Goal: Check status

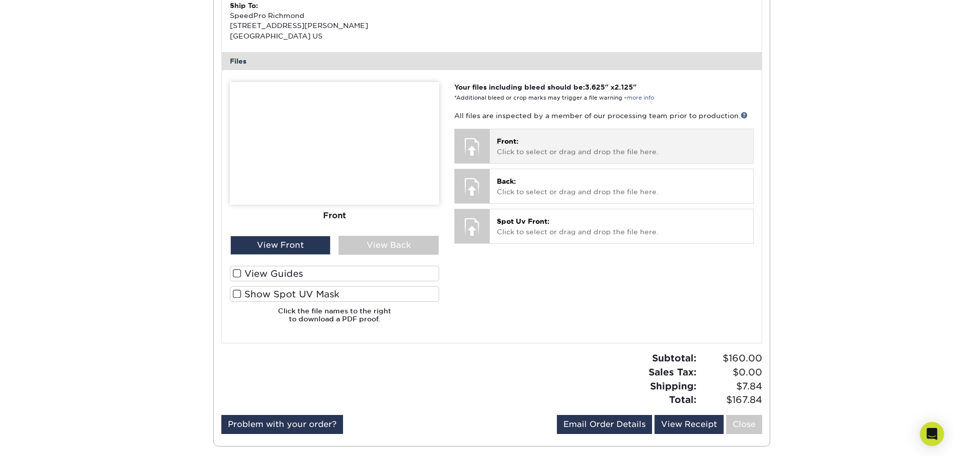
click at [488, 144] on div at bounding box center [472, 146] width 35 height 35
click at [478, 148] on div at bounding box center [472, 146] width 35 height 35
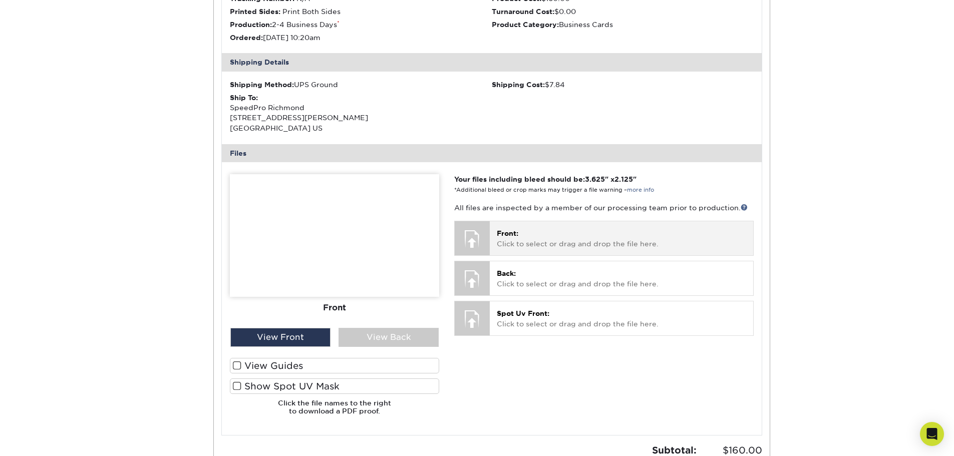
scroll to position [250, 0]
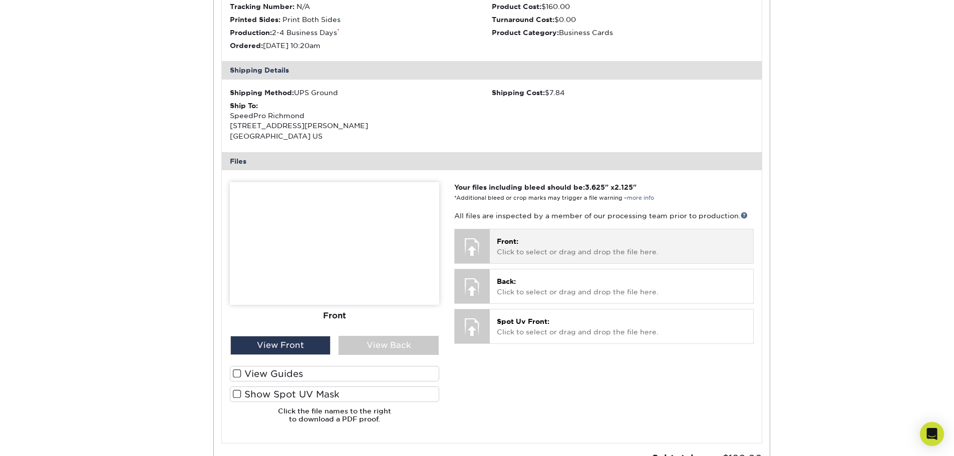
click at [531, 235] on div "Front: Click to select or drag and drop the file here. Choose file Print1.pdf 1…" at bounding box center [621, 246] width 263 height 34
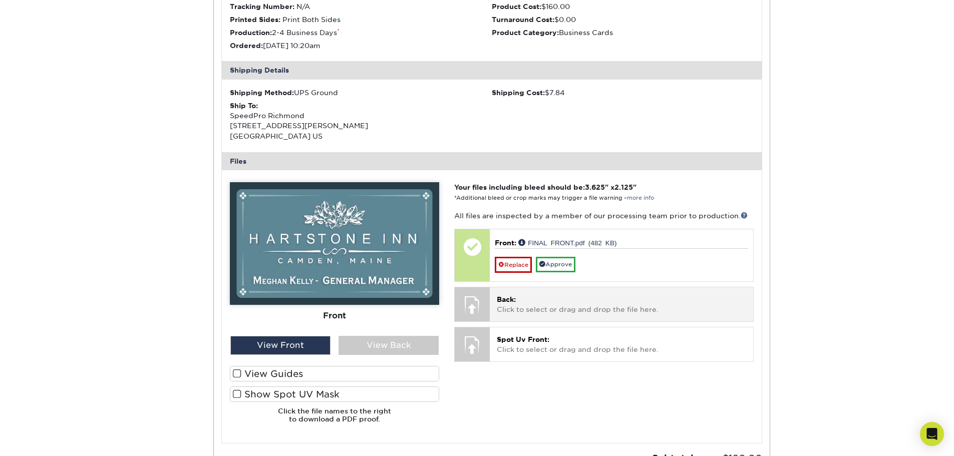
click at [577, 311] on p "Back: Click to select or drag and drop the file here." at bounding box center [621, 304] width 249 height 21
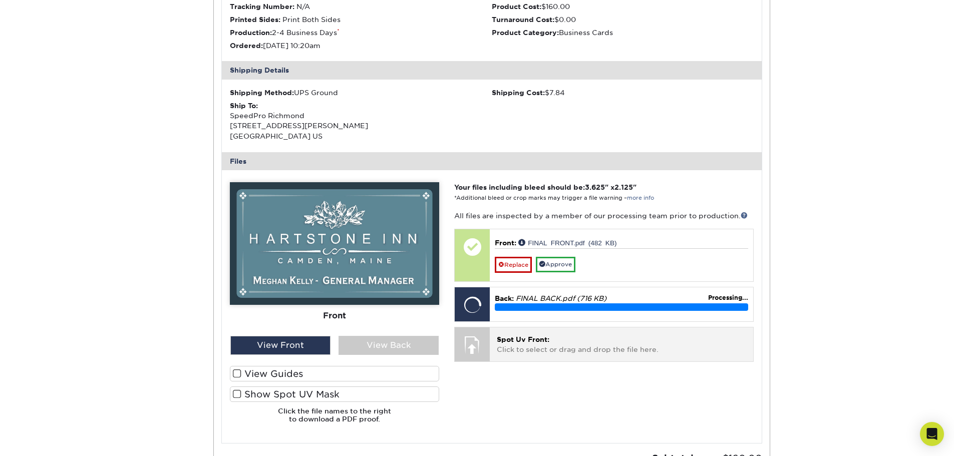
click at [512, 344] on p "Spot Uv Front: Click to select or drag and drop the file here." at bounding box center [621, 345] width 249 height 21
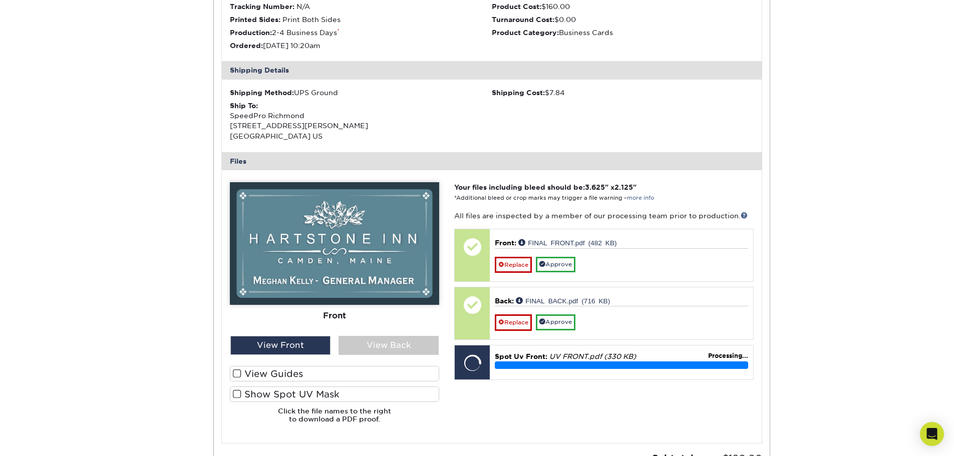
click at [341, 398] on label "Show Spot UV Mask" at bounding box center [334, 395] width 209 height 16
click at [0, 0] on input "Show Spot UV Mask" at bounding box center [0, 0] width 0 height 0
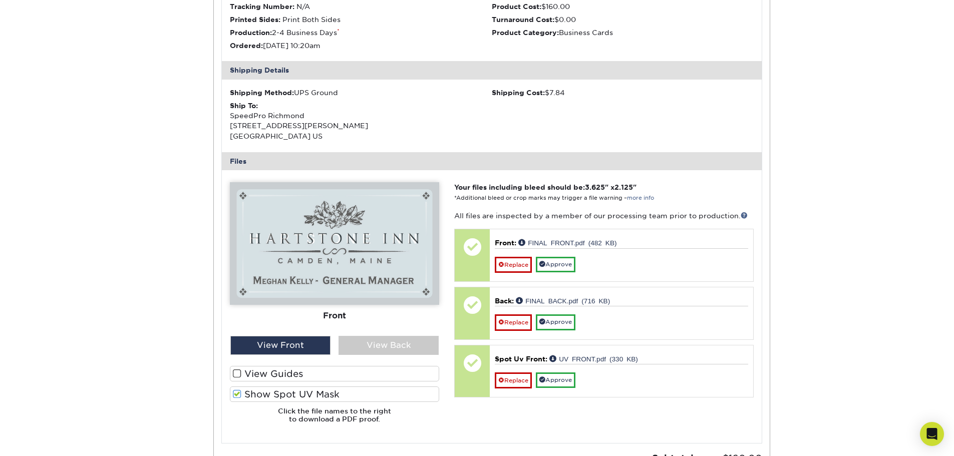
click at [341, 398] on label "Show Spot UV Mask" at bounding box center [334, 395] width 209 height 16
click at [0, 0] on input "Show Spot UV Mask" at bounding box center [0, 0] width 0 height 0
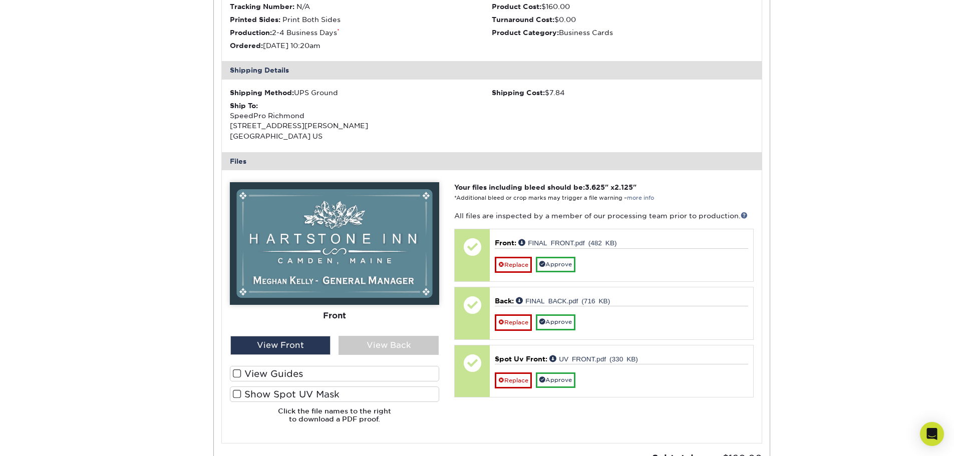
click at [283, 388] on label "Show Spot UV Mask" at bounding box center [334, 395] width 209 height 16
click at [0, 0] on input "Show Spot UV Mask" at bounding box center [0, 0] width 0 height 0
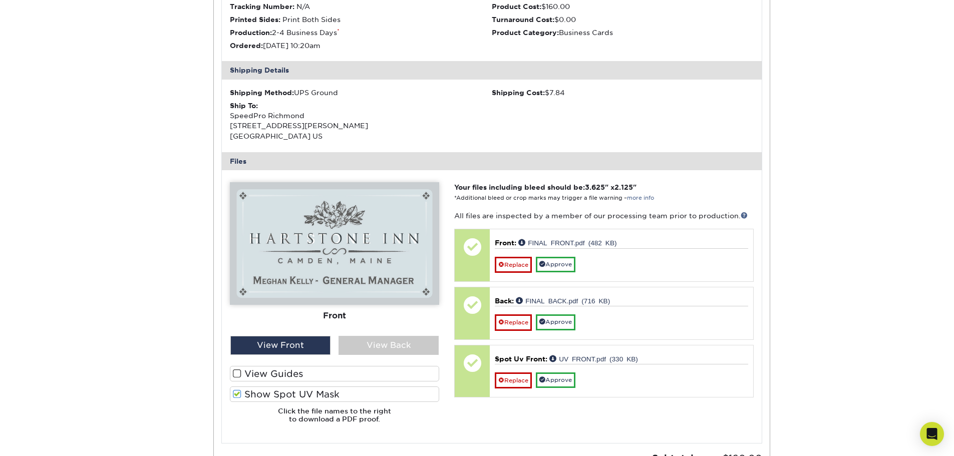
click at [283, 388] on label "Show Spot UV Mask" at bounding box center [334, 395] width 209 height 16
click at [0, 0] on input "Show Spot UV Mask" at bounding box center [0, 0] width 0 height 0
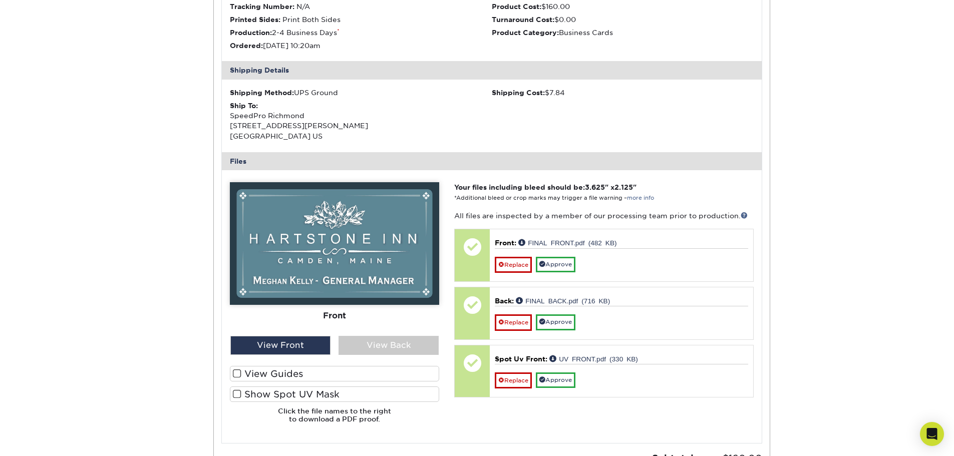
click at [283, 388] on label "Show Spot UV Mask" at bounding box center [334, 395] width 209 height 16
click at [0, 0] on input "Show Spot UV Mask" at bounding box center [0, 0] width 0 height 0
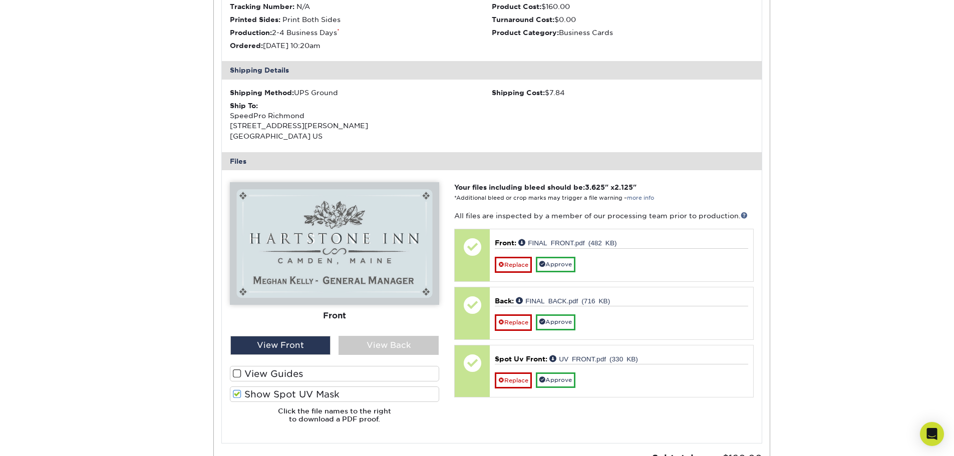
click at [283, 388] on label "Show Spot UV Mask" at bounding box center [334, 395] width 209 height 16
click at [0, 0] on input "Show Spot UV Mask" at bounding box center [0, 0] width 0 height 0
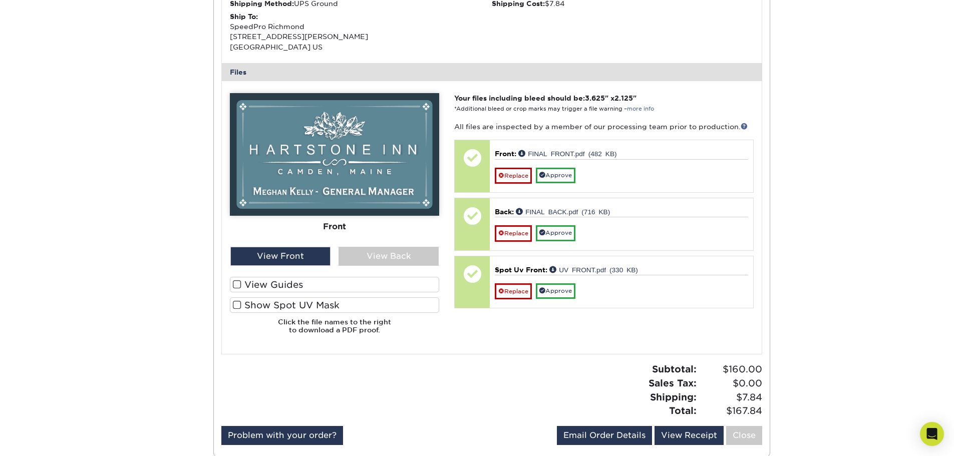
scroll to position [351, 0]
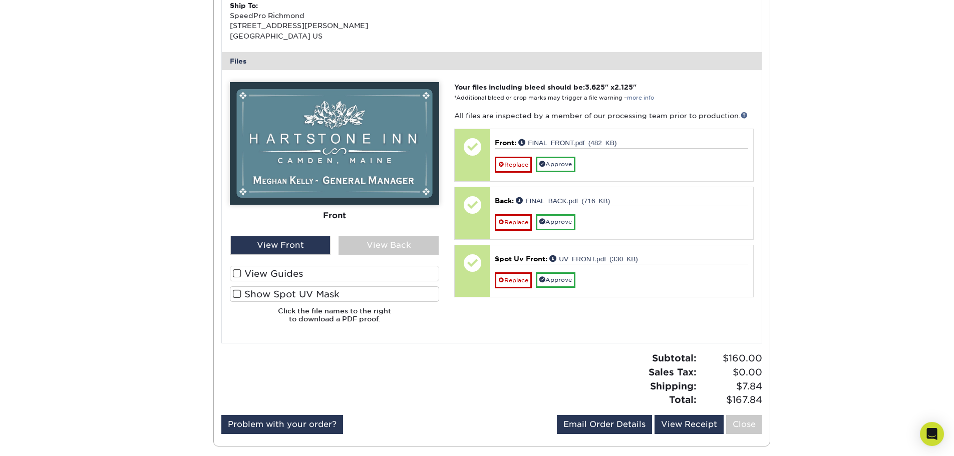
click at [286, 298] on label "Show Spot UV Mask" at bounding box center [334, 294] width 209 height 16
click at [0, 0] on input "Show Spot UV Mask" at bounding box center [0, 0] width 0 height 0
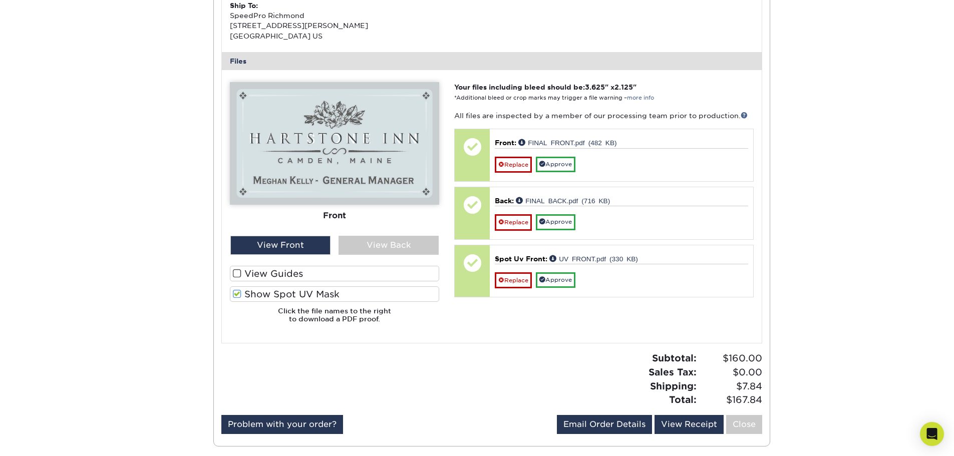
click at [286, 298] on label "Show Spot UV Mask" at bounding box center [334, 294] width 209 height 16
click at [0, 0] on input "Show Spot UV Mask" at bounding box center [0, 0] width 0 height 0
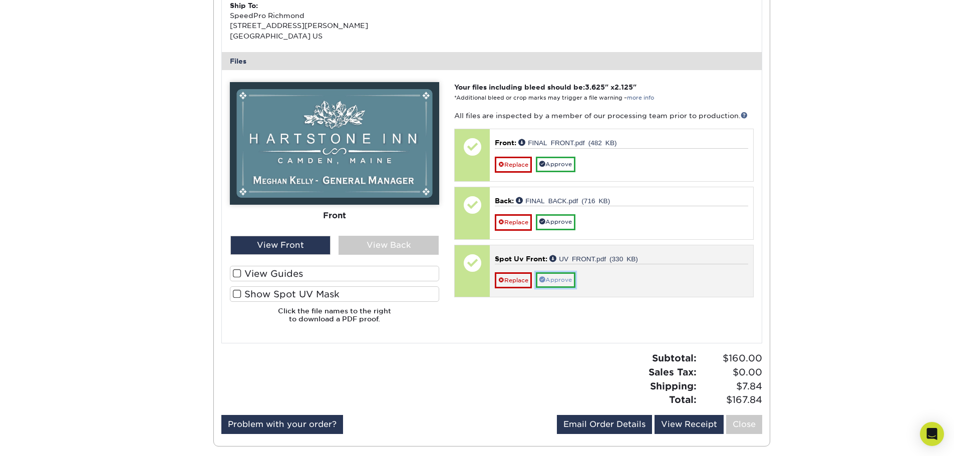
click at [553, 279] on link "Approve" at bounding box center [556, 280] width 40 height 16
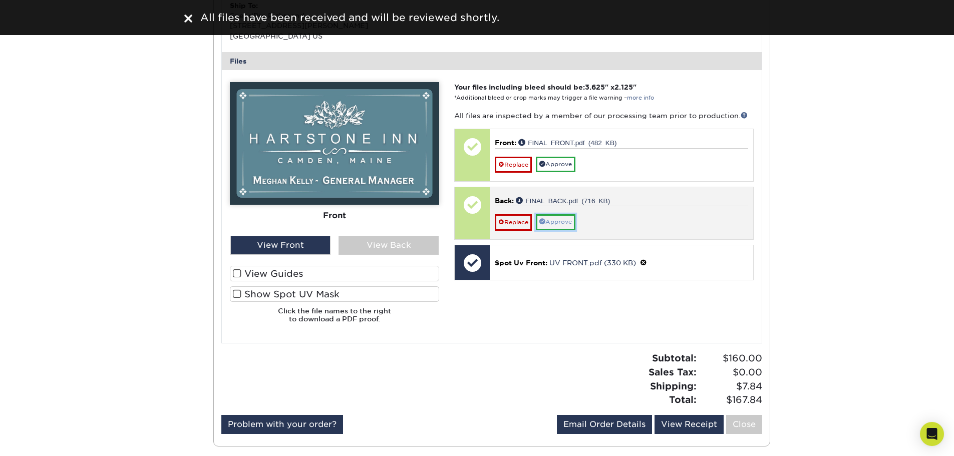
click at [554, 221] on link "Approve" at bounding box center [556, 222] width 40 height 16
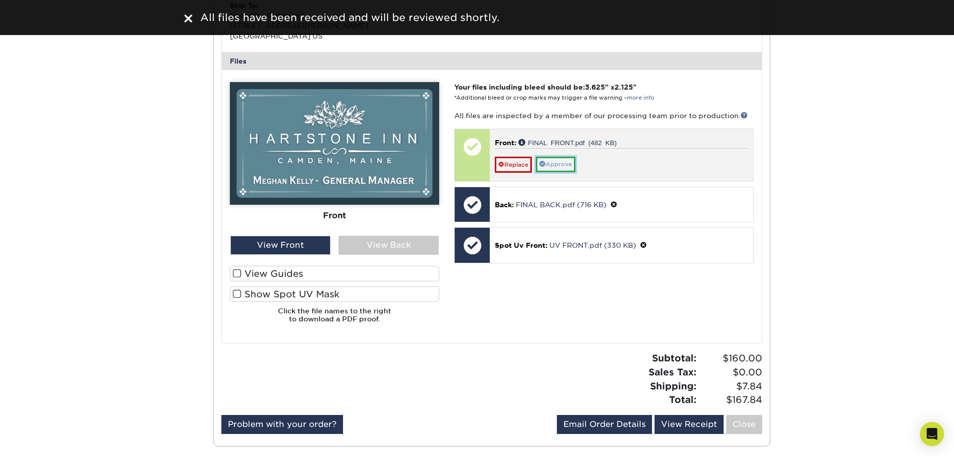
click at [566, 161] on link "Approve" at bounding box center [556, 165] width 40 height 16
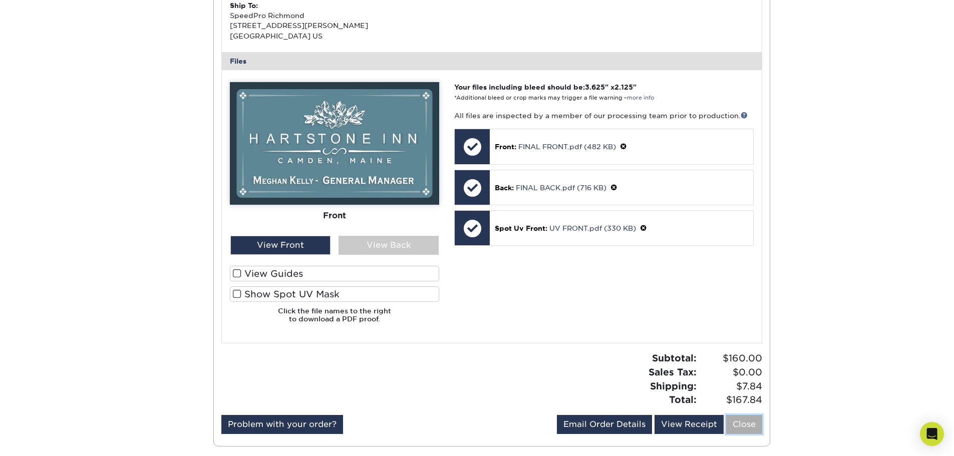
click at [741, 421] on link "Close" at bounding box center [744, 424] width 36 height 19
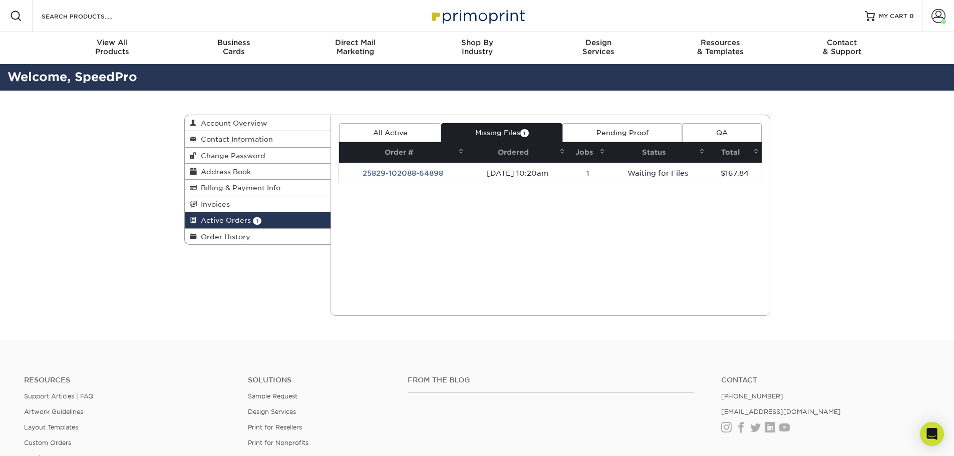
click at [407, 134] on link "All Active" at bounding box center [390, 132] width 102 height 19
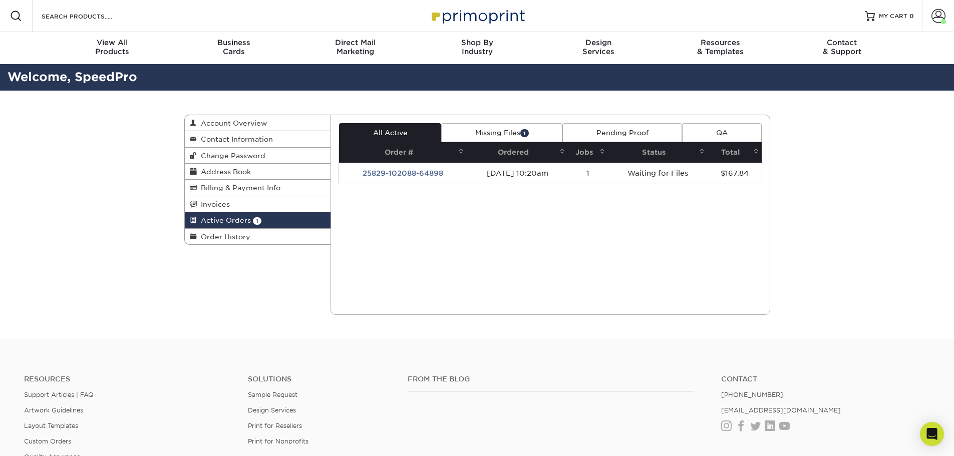
click at [504, 127] on link "Missing Files 1" at bounding box center [501, 132] width 121 height 19
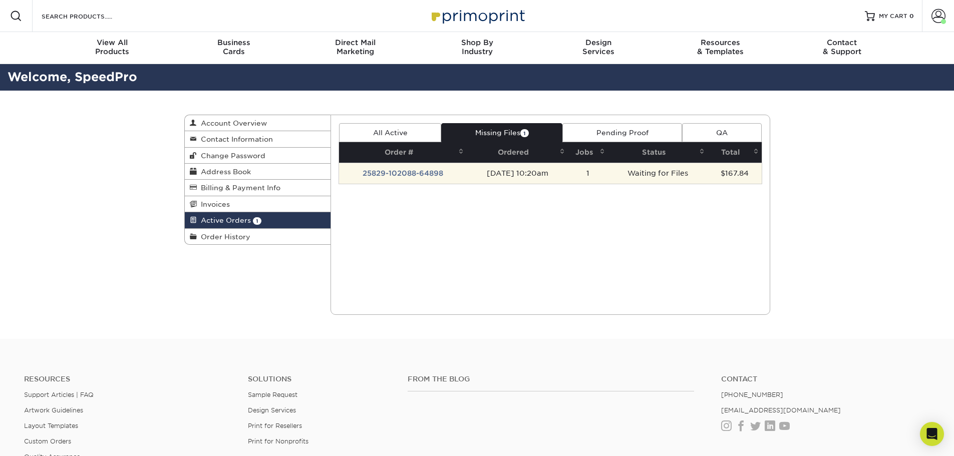
click at [644, 167] on td "Waiting for Files" at bounding box center [658, 173] width 100 height 21
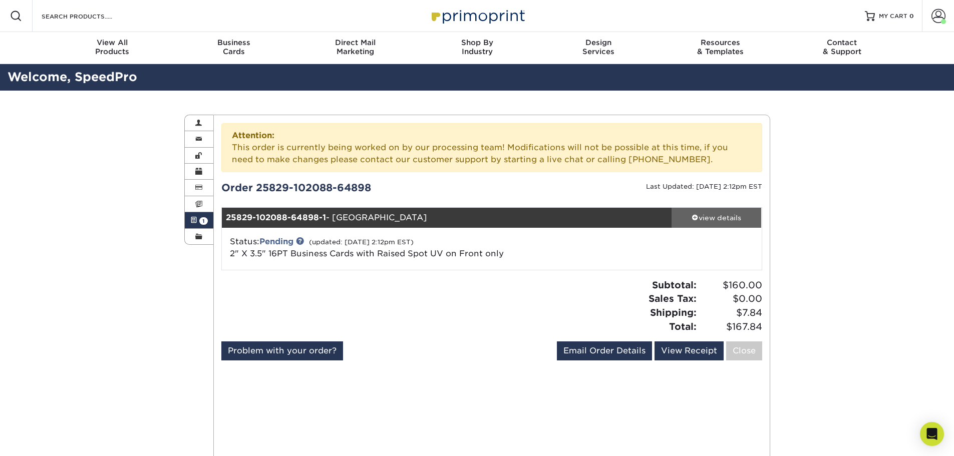
click at [693, 212] on link "view details" at bounding box center [717, 218] width 90 height 20
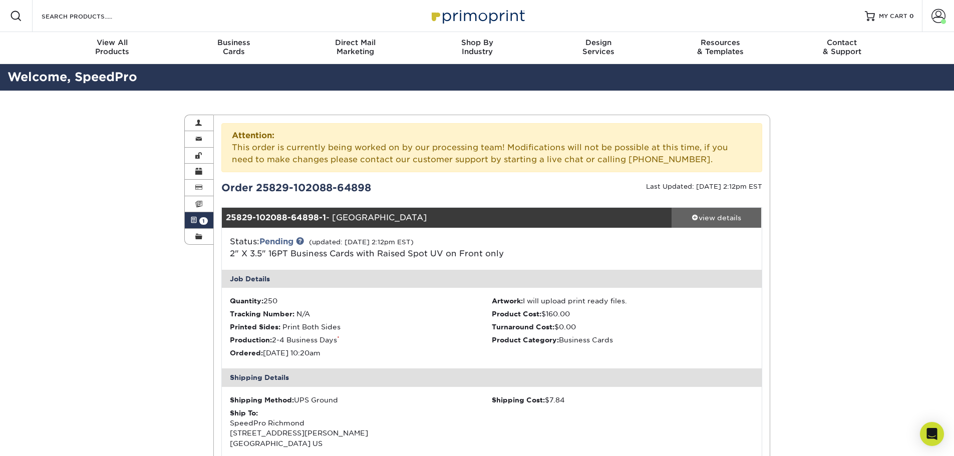
click at [706, 211] on link "view details" at bounding box center [717, 218] width 90 height 20
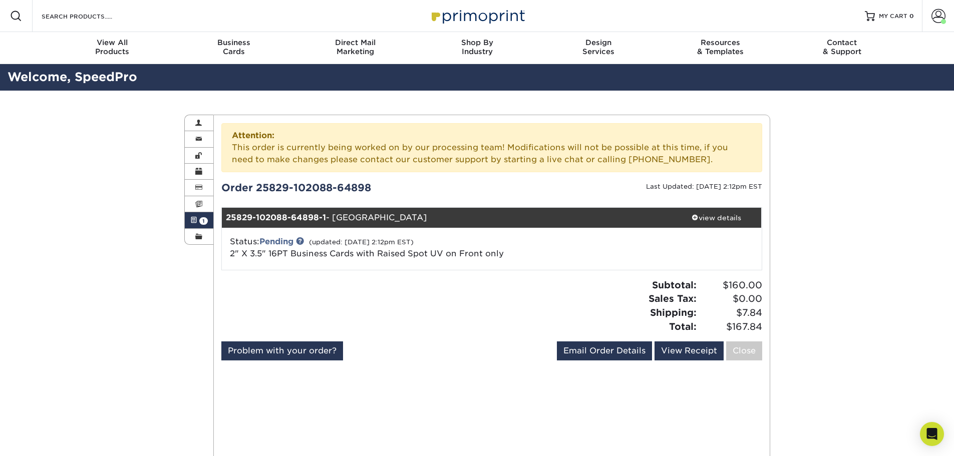
click at [193, 223] on span at bounding box center [193, 220] width 7 height 8
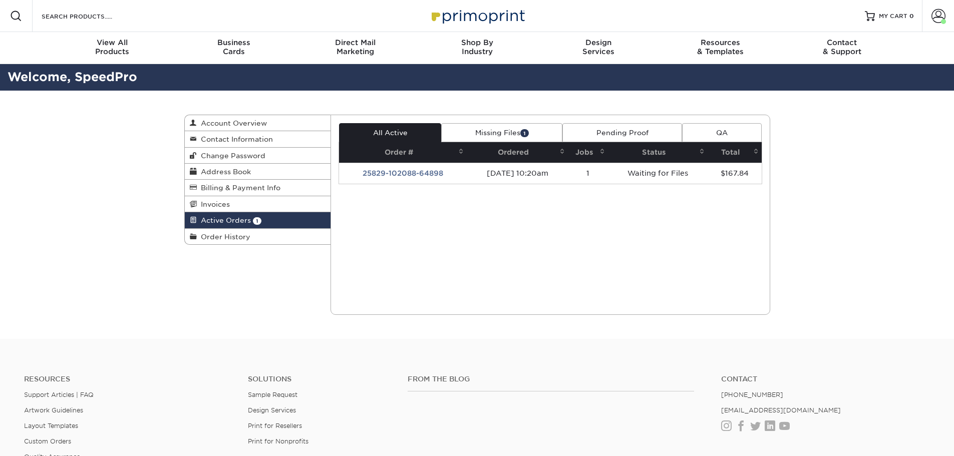
click at [511, 129] on link "Missing Files 1" at bounding box center [501, 132] width 121 height 19
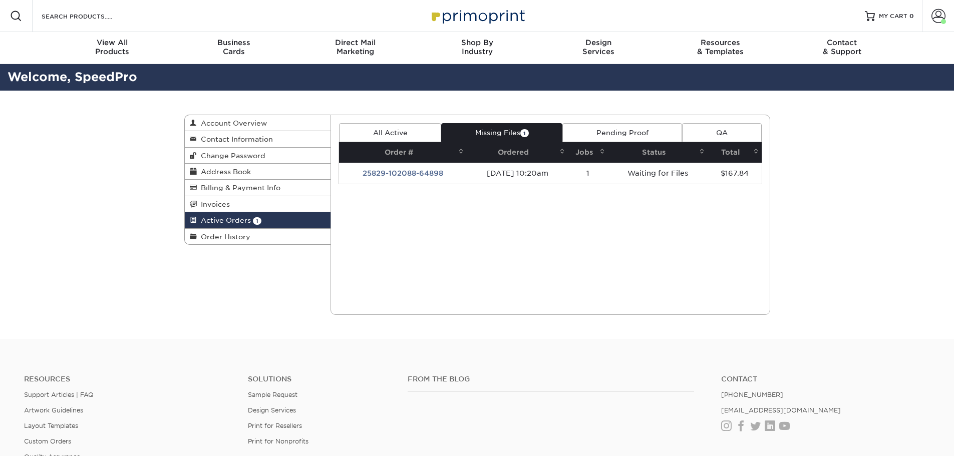
click at [654, 136] on link "Pending Proof" at bounding box center [622, 132] width 120 height 19
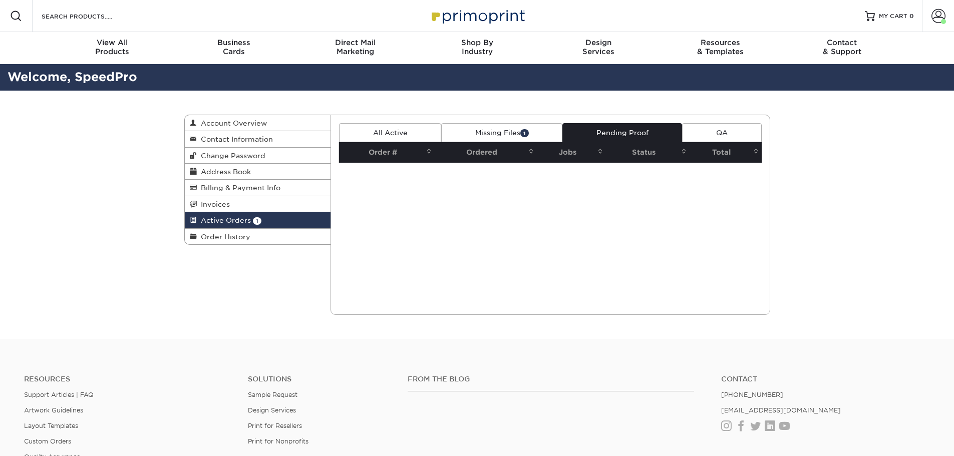
click at [739, 128] on link "QA" at bounding box center [721, 132] width 79 height 19
click at [536, 130] on link "Missing Files 1" at bounding box center [501, 132] width 121 height 19
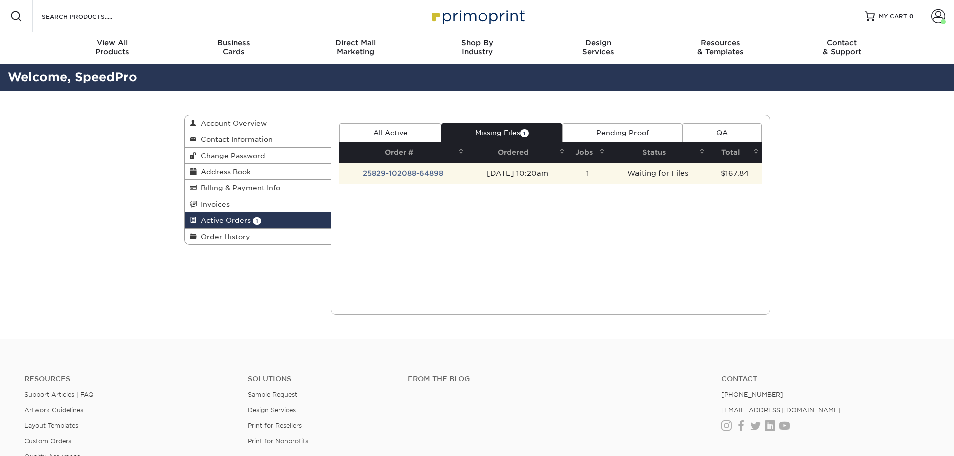
click at [568, 175] on td "[DATE] 10:20am" at bounding box center [517, 173] width 101 height 21
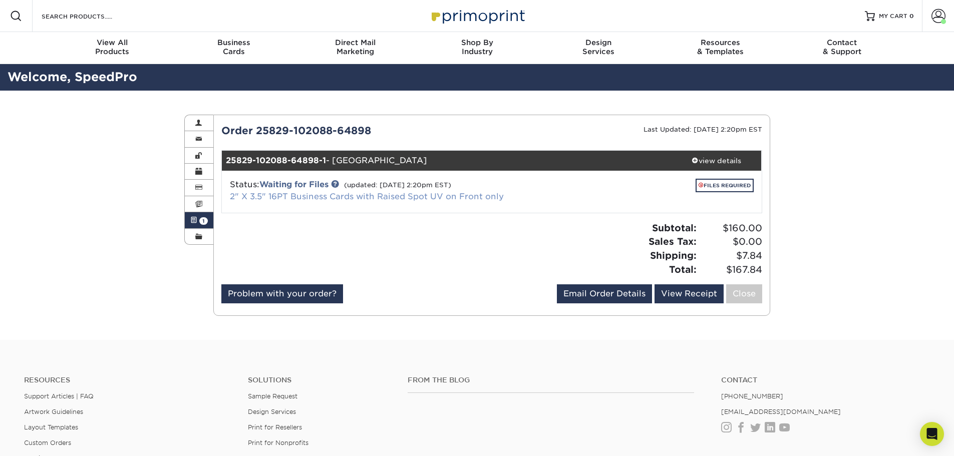
click at [461, 198] on link "2" X 3.5" 16PT Business Cards with Raised Spot UV on Front only" at bounding box center [367, 197] width 274 height 10
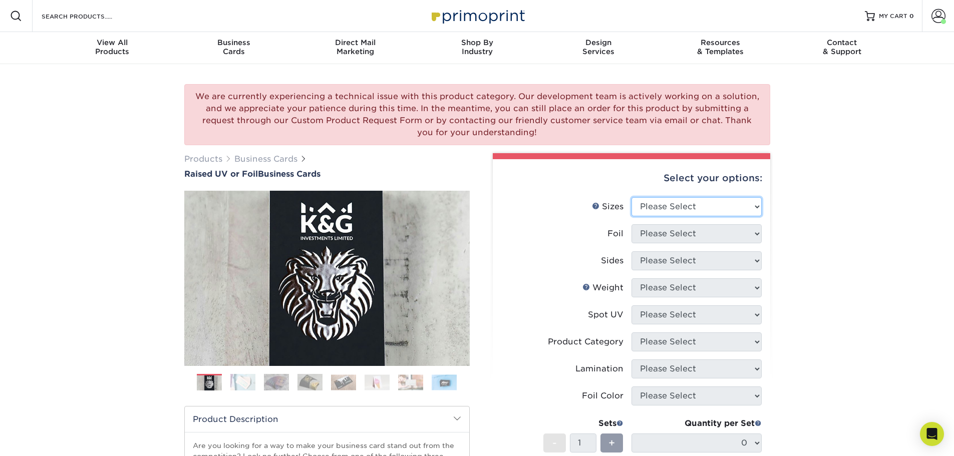
click at [665, 211] on select "Please Select 2" x 3.5" - Standard" at bounding box center [696, 206] width 130 height 19
select select "2.00x3.50"
click at [631, 197] on select "Please Select 2" x 3.5" - Standard" at bounding box center [696, 206] width 130 height 19
click at [669, 238] on select "Please Select No Yes" at bounding box center [696, 233] width 130 height 19
select select "1"
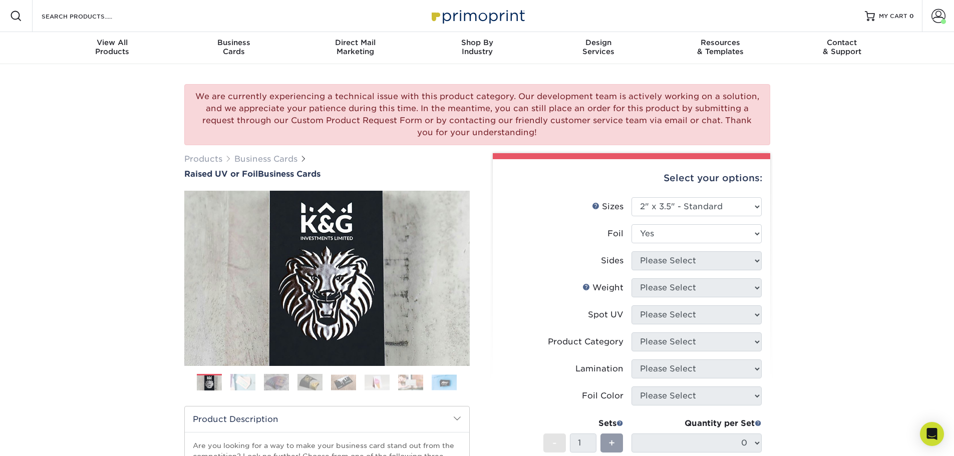
click at [631, 224] on select "Please Select No Yes" at bounding box center [696, 233] width 130 height 19
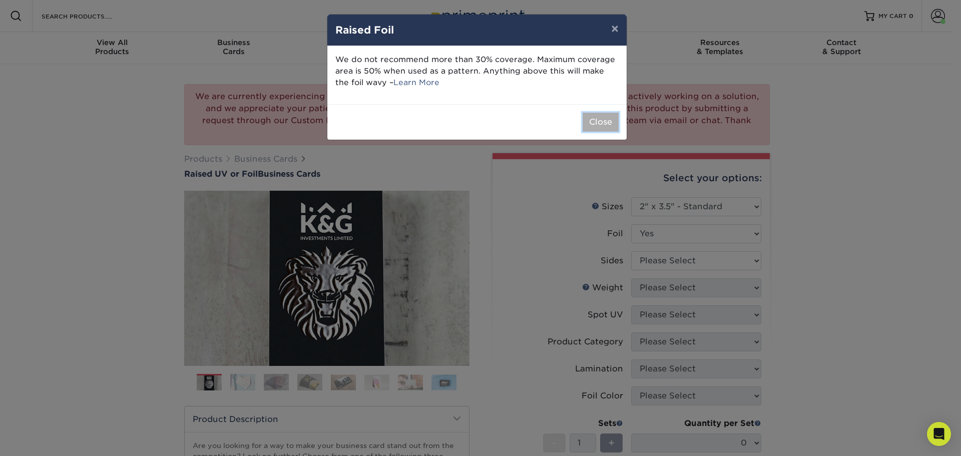
click at [603, 123] on button "Close" at bounding box center [601, 122] width 36 height 19
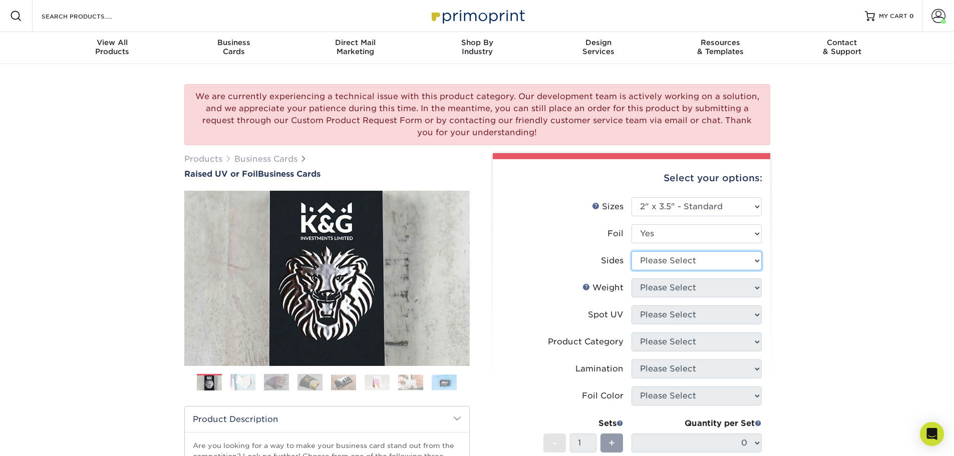
click at [661, 268] on select "Please Select Print Both Sides - Foil Both Sides Print Both Sides - Foil Front …" at bounding box center [696, 260] width 130 height 19
click at [648, 260] on select "Please Select Print Both Sides - Foil Both Sides Print Both Sides - Foil Front …" at bounding box center [696, 260] width 130 height 19
select select "a75ac2f1-9911-48d6-841d-245b5ac08f27"
click at [631, 251] on select "Please Select Print Both Sides - Foil Both Sides Print Both Sides - Foil Front …" at bounding box center [696, 260] width 130 height 19
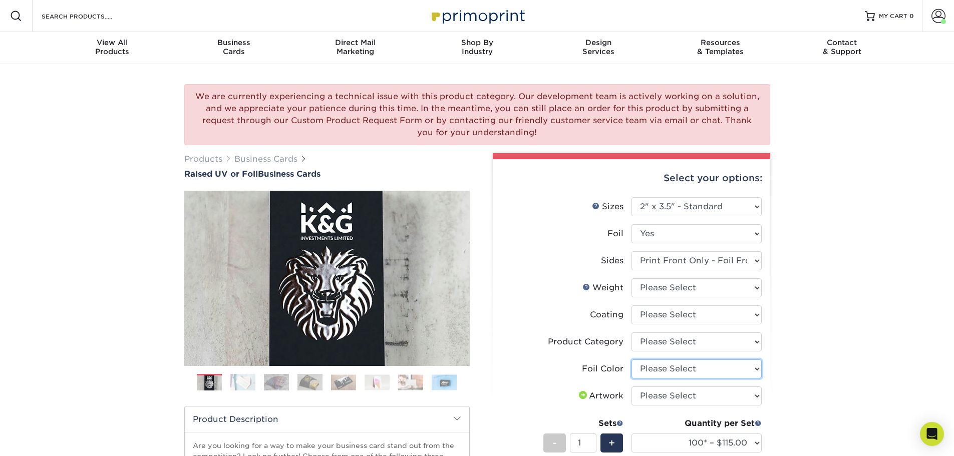
click at [659, 366] on select "Please Select Silver Foil Gold Foil Holographic Foil" at bounding box center [696, 369] width 130 height 19
click at [577, 333] on label "Product Category" at bounding box center [566, 342] width 130 height 19
drag, startPoint x: 685, startPoint y: 258, endPoint x: 682, endPoint y: 252, distance: 6.7
click at [685, 258] on select "Please Select Print Both Sides - Foil Both Sides Print Both Sides - Foil Front …" at bounding box center [696, 260] width 130 height 19
click at [668, 230] on select "Please Select No Yes" at bounding box center [696, 233] width 130 height 19
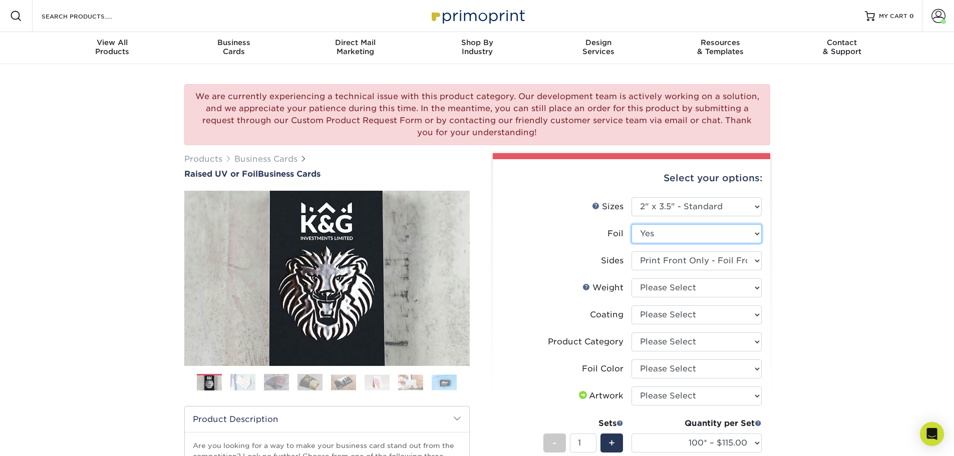
select select "0"
click at [631, 224] on select "Please Select No Yes" at bounding box center [696, 233] width 130 height 19
select select
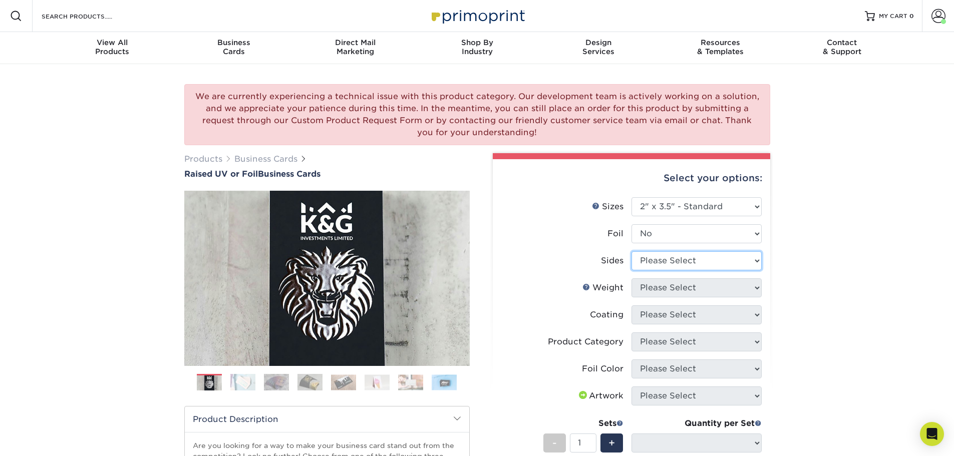
click at [655, 262] on select "Please Select Print Both Sides Print Front Only" at bounding box center [696, 260] width 130 height 19
select select "13abbda7-1d64-4f25-8bb2-c179b224825d"
click at [631, 251] on select "Please Select Print Both Sides Print Front Only" at bounding box center [696, 260] width 130 height 19
select select
click at [655, 285] on select "Please Select 16PT" at bounding box center [696, 287] width 130 height 19
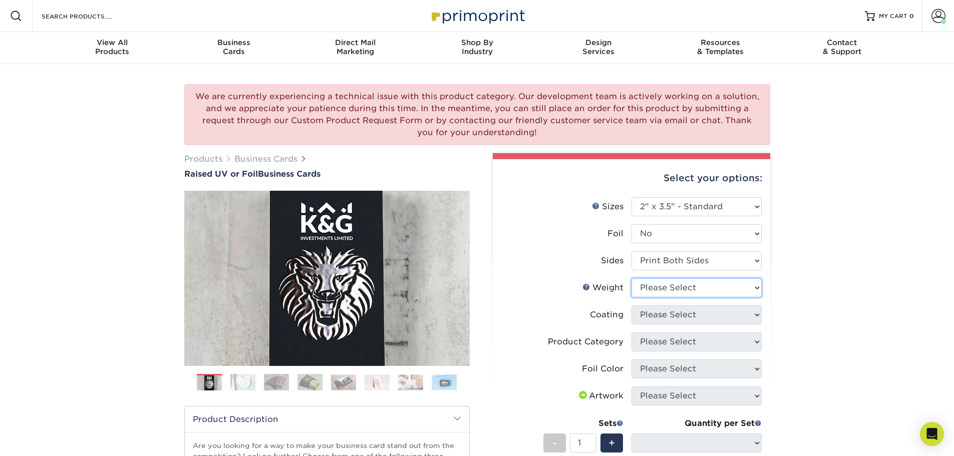
select select "16PT"
click at [631, 278] on select "Please Select 16PT" at bounding box center [696, 287] width 130 height 19
select select
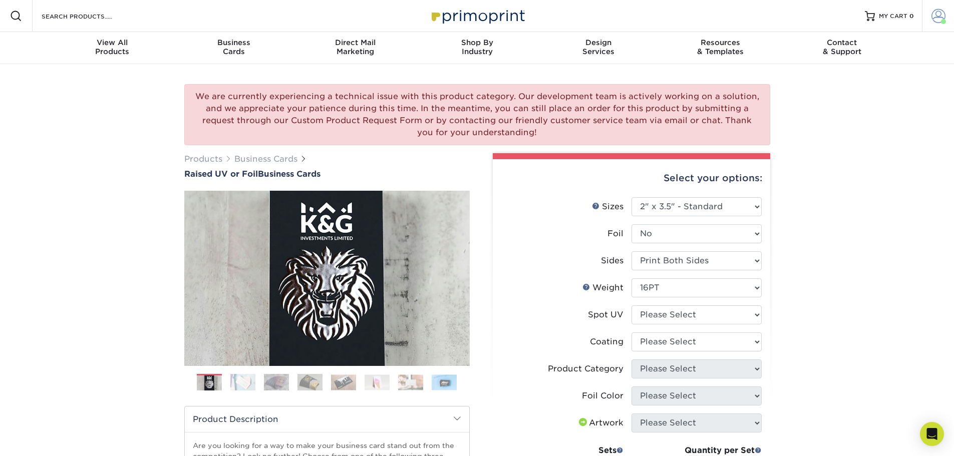
click at [942, 6] on link "Account" at bounding box center [938, 16] width 32 height 32
click at [859, 83] on link "Active Orders" at bounding box center [879, 85] width 126 height 14
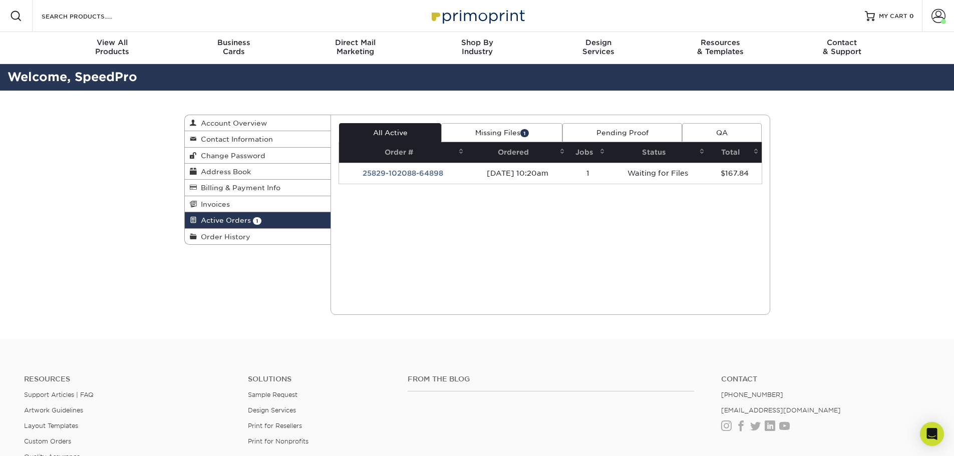
click at [541, 133] on link "Missing Files 1" at bounding box center [501, 132] width 121 height 19
click at [470, 129] on link "Missing Files" at bounding box center [500, 132] width 115 height 19
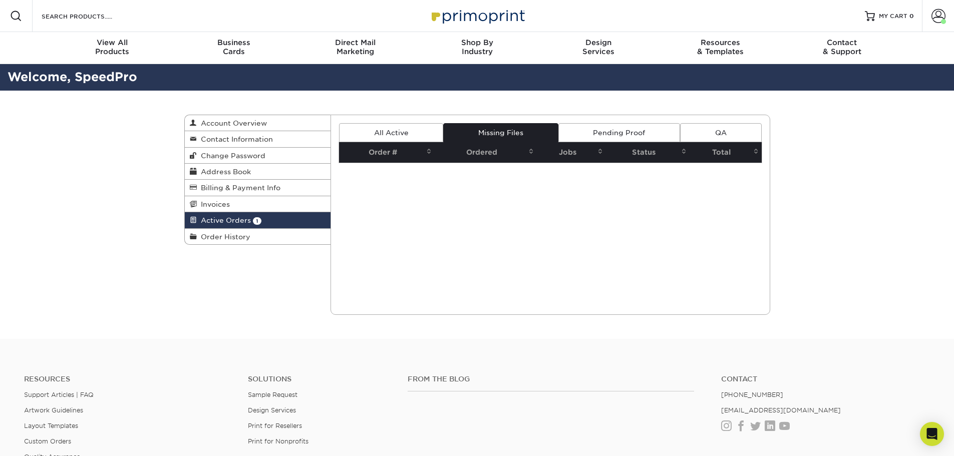
click at [402, 128] on link "All Active" at bounding box center [391, 132] width 104 height 19
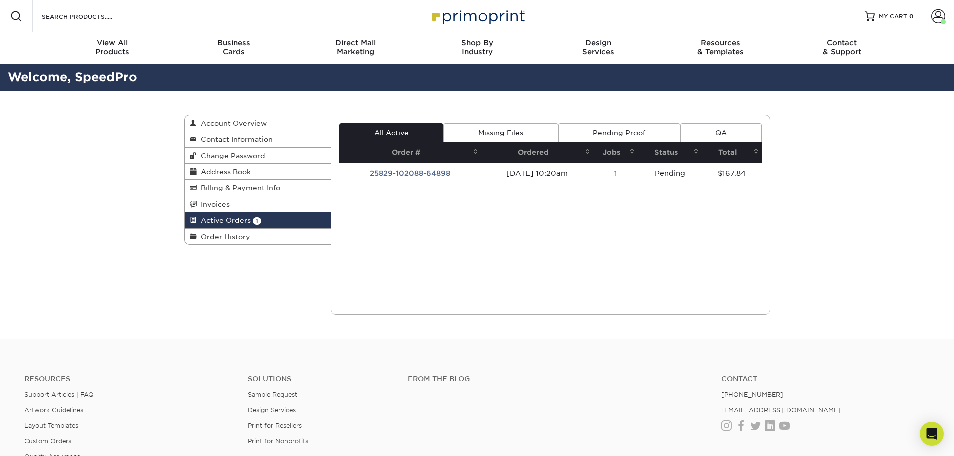
click at [585, 124] on link "Pending Proof" at bounding box center [619, 132] width 122 height 19
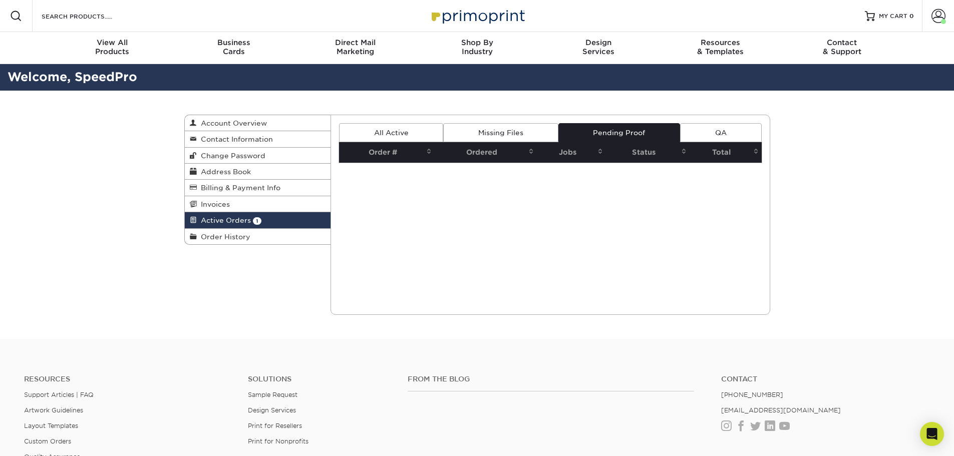
click at [720, 128] on link "QA" at bounding box center [720, 132] width 81 height 19
click at [434, 131] on link "All Active" at bounding box center [391, 132] width 104 height 19
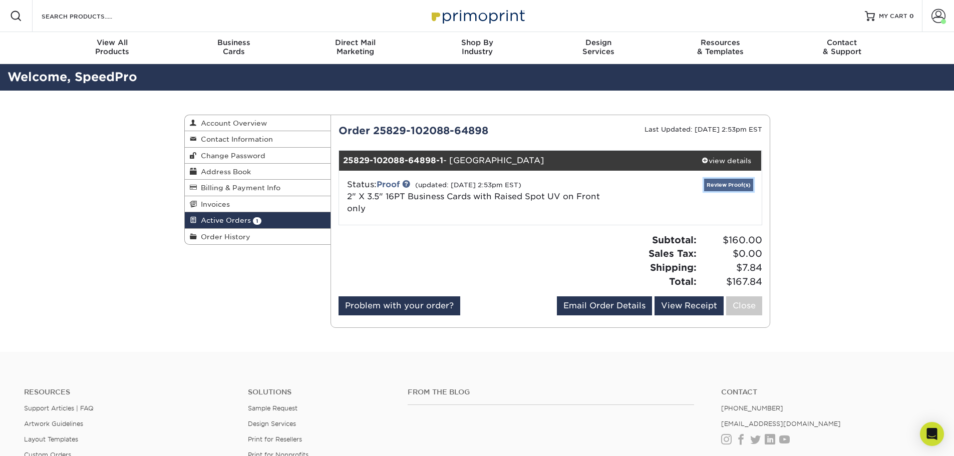
click at [716, 183] on link "Review Proof(s)" at bounding box center [728, 185] width 49 height 13
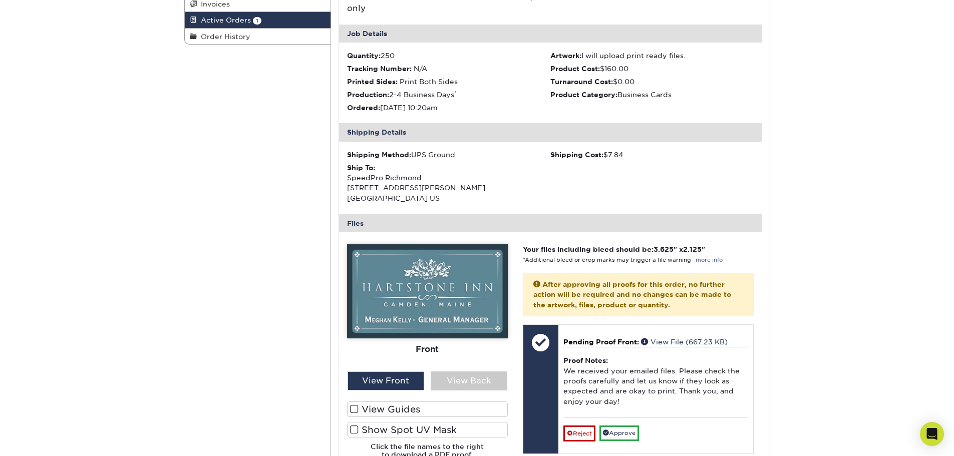
scroll to position [250, 0]
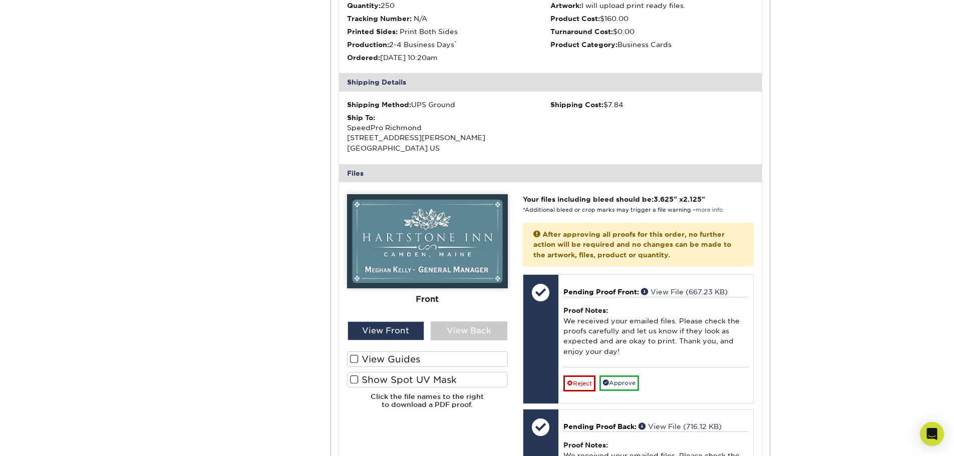
click at [382, 384] on label "Show Spot UV Mask" at bounding box center [427, 380] width 161 height 16
click at [0, 0] on input "Show Spot UV Mask" at bounding box center [0, 0] width 0 height 0
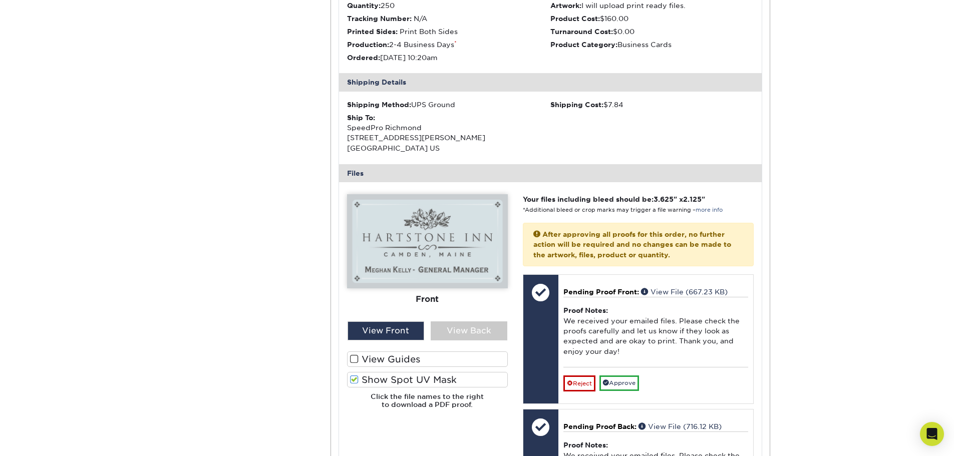
click at [362, 378] on label "Show Spot UV Mask" at bounding box center [427, 380] width 161 height 16
click at [0, 0] on input "Show Spot UV Mask" at bounding box center [0, 0] width 0 height 0
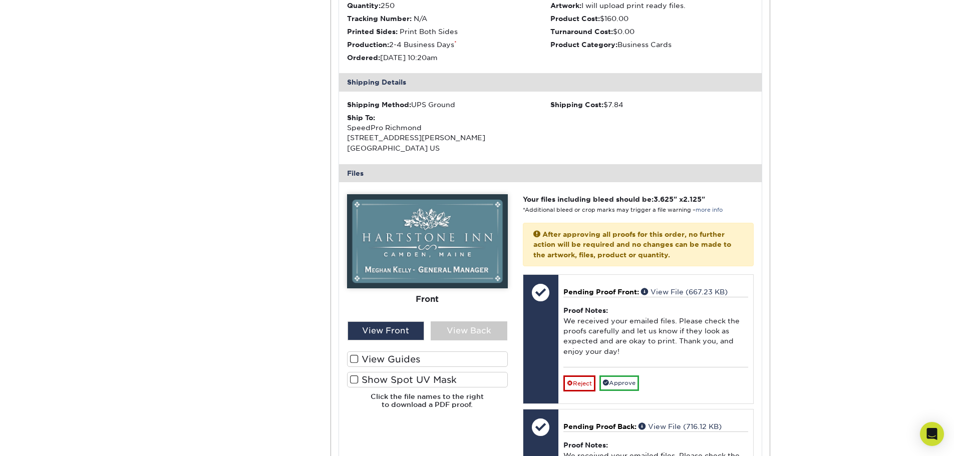
click at [362, 378] on label "Show Spot UV Mask" at bounding box center [427, 380] width 161 height 16
click at [0, 0] on input "Show Spot UV Mask" at bounding box center [0, 0] width 0 height 0
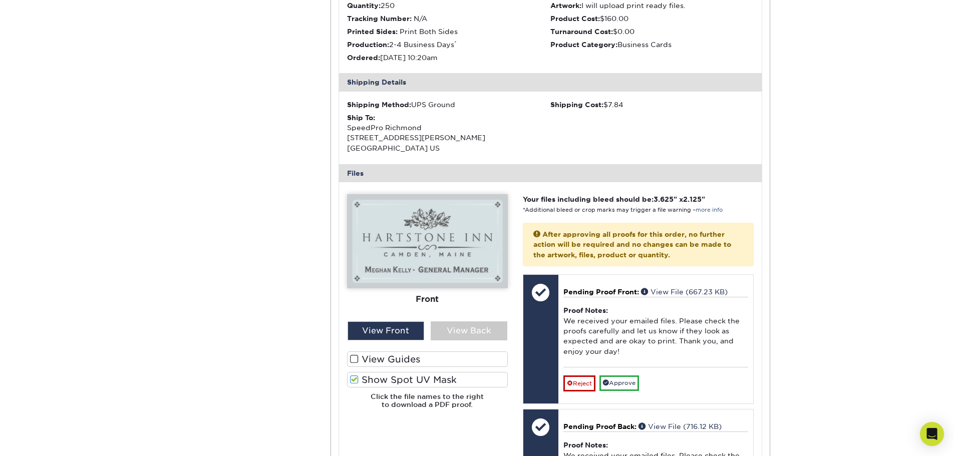
click at [362, 378] on label "Show Spot UV Mask" at bounding box center [427, 380] width 161 height 16
click at [0, 0] on input "Show Spot UV Mask" at bounding box center [0, 0] width 0 height 0
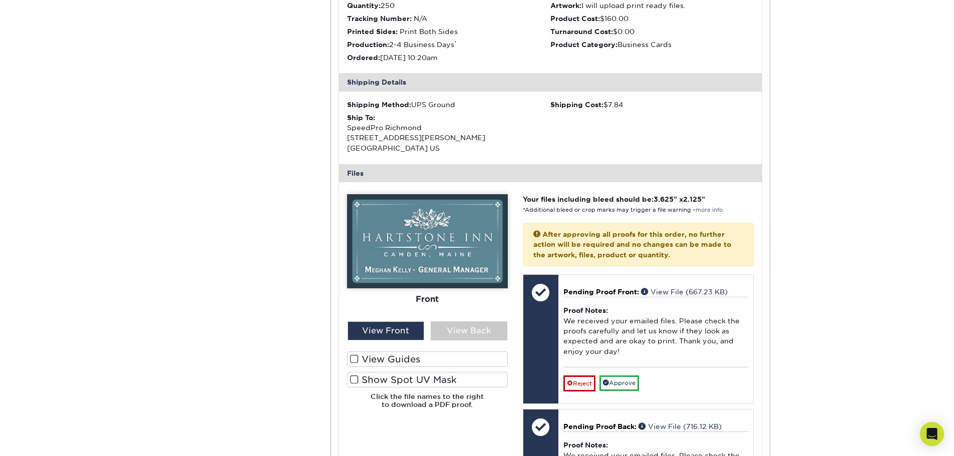
click at [362, 378] on label "Show Spot UV Mask" at bounding box center [427, 380] width 161 height 16
click at [0, 0] on input "Show Spot UV Mask" at bounding box center [0, 0] width 0 height 0
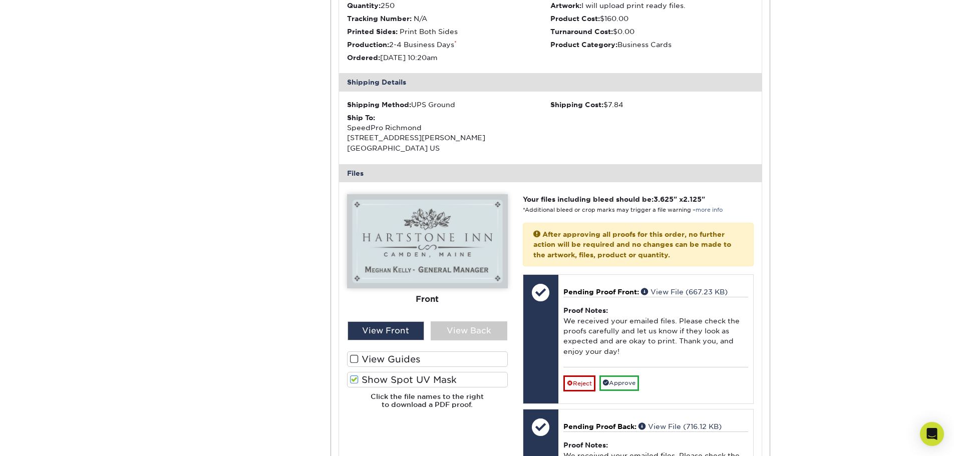
click at [362, 378] on label "Show Spot UV Mask" at bounding box center [427, 380] width 161 height 16
click at [0, 0] on input "Show Spot UV Mask" at bounding box center [0, 0] width 0 height 0
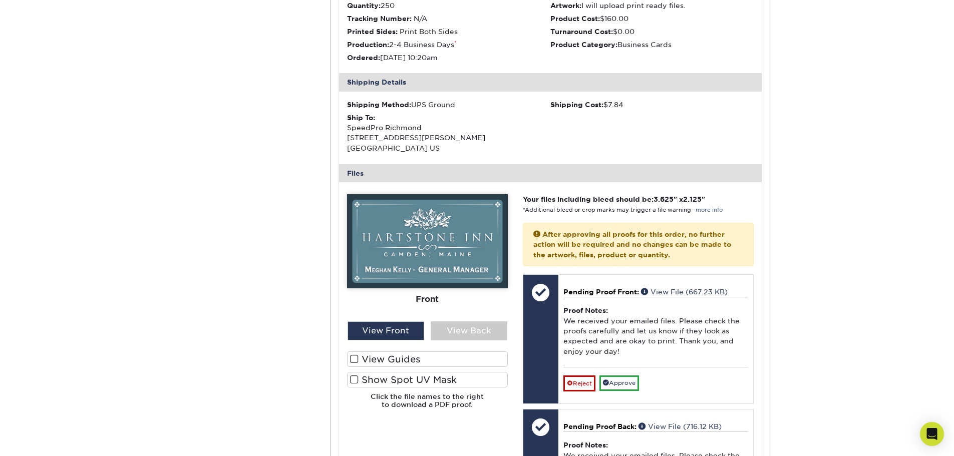
click at [362, 378] on label "Show Spot UV Mask" at bounding box center [427, 380] width 161 height 16
click at [0, 0] on input "Show Spot UV Mask" at bounding box center [0, 0] width 0 height 0
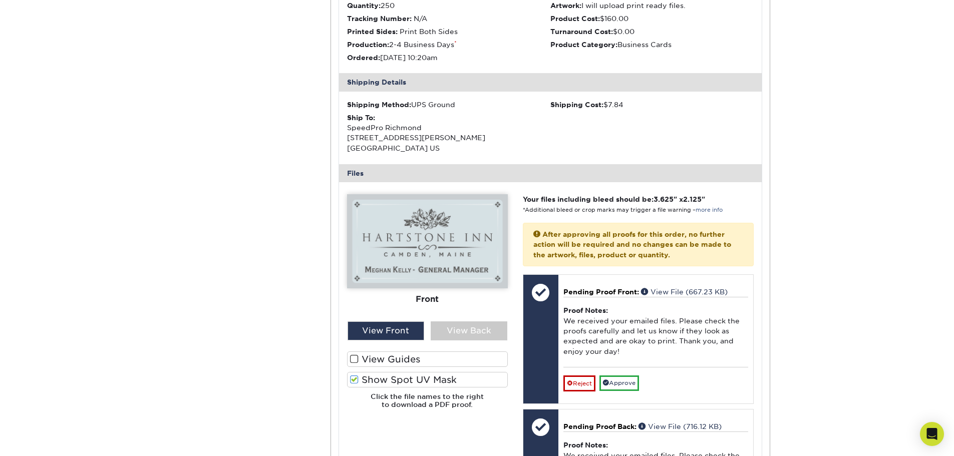
click at [362, 378] on label "Show Spot UV Mask" at bounding box center [427, 380] width 161 height 16
click at [0, 0] on input "Show Spot UV Mask" at bounding box center [0, 0] width 0 height 0
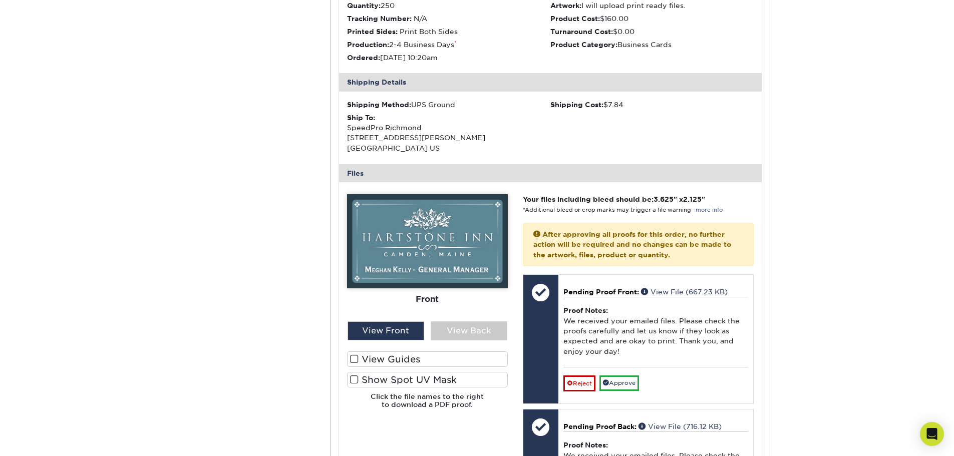
click at [364, 355] on label "View Guides" at bounding box center [427, 360] width 161 height 16
click at [0, 0] on input "View Guides" at bounding box center [0, 0] width 0 height 0
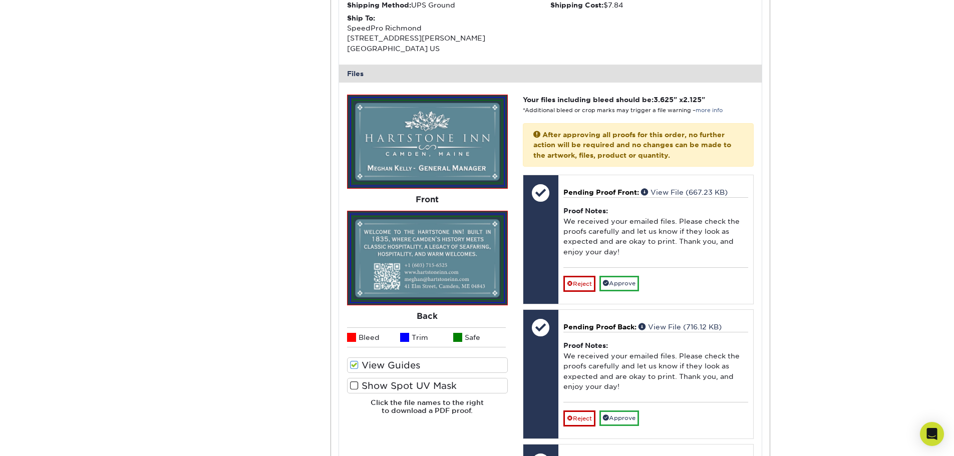
scroll to position [351, 0]
click at [358, 359] on label "View Guides" at bounding box center [427, 365] width 161 height 16
click at [0, 0] on input "View Guides" at bounding box center [0, 0] width 0 height 0
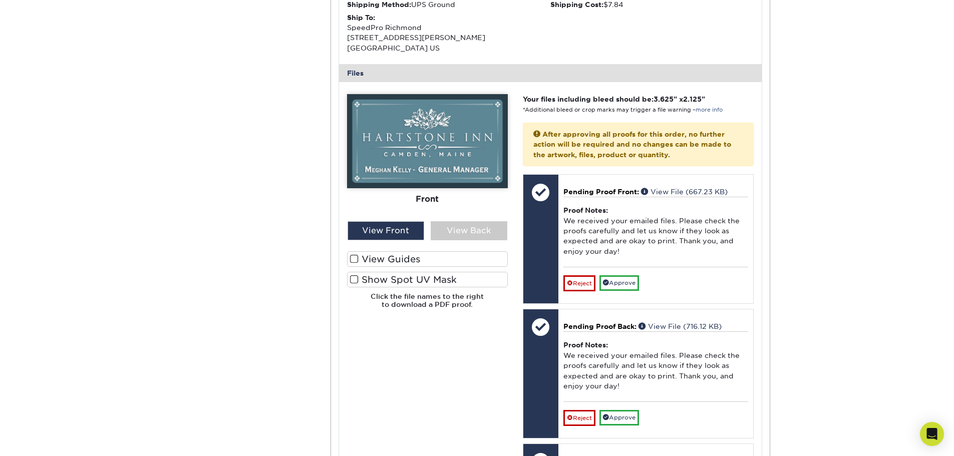
click at [469, 166] on img at bounding box center [427, 141] width 161 height 94
click at [409, 235] on div "View Front" at bounding box center [386, 230] width 77 height 19
click at [434, 233] on div "View Back" at bounding box center [469, 230] width 77 height 19
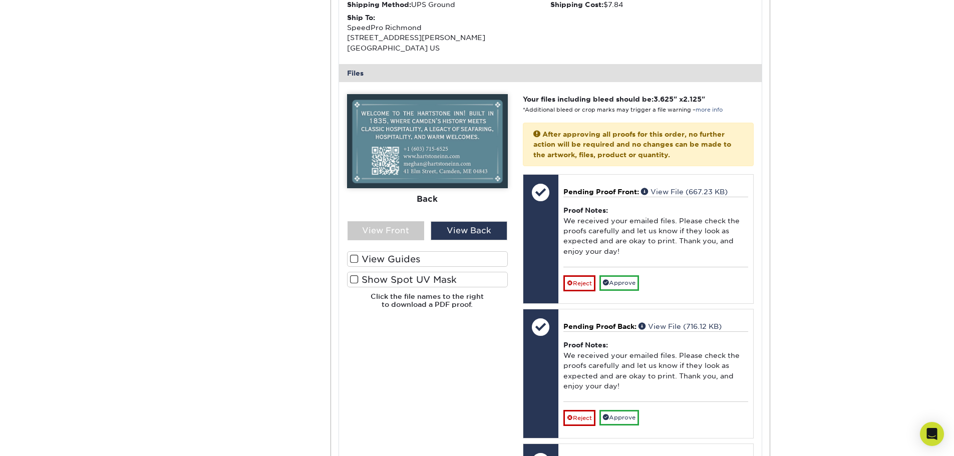
click at [406, 273] on label "Show Spot UV Mask" at bounding box center [427, 280] width 161 height 16
click at [0, 0] on input "Show Spot UV Mask" at bounding box center [0, 0] width 0 height 0
click at [406, 273] on label "Show Spot UV Mask" at bounding box center [427, 280] width 161 height 16
click at [0, 0] on input "Show Spot UV Mask" at bounding box center [0, 0] width 0 height 0
click at [408, 262] on label "View Guides" at bounding box center [427, 259] width 161 height 16
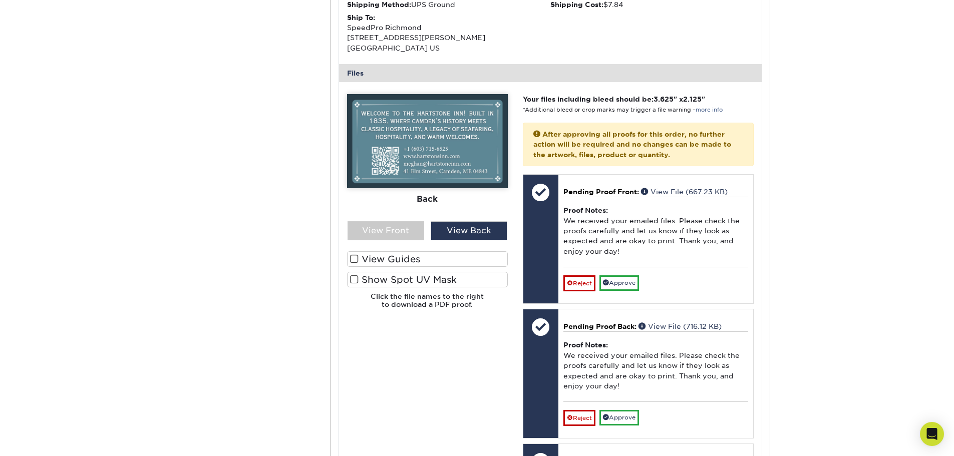
click at [0, 0] on input "View Guides" at bounding box center [0, 0] width 0 height 0
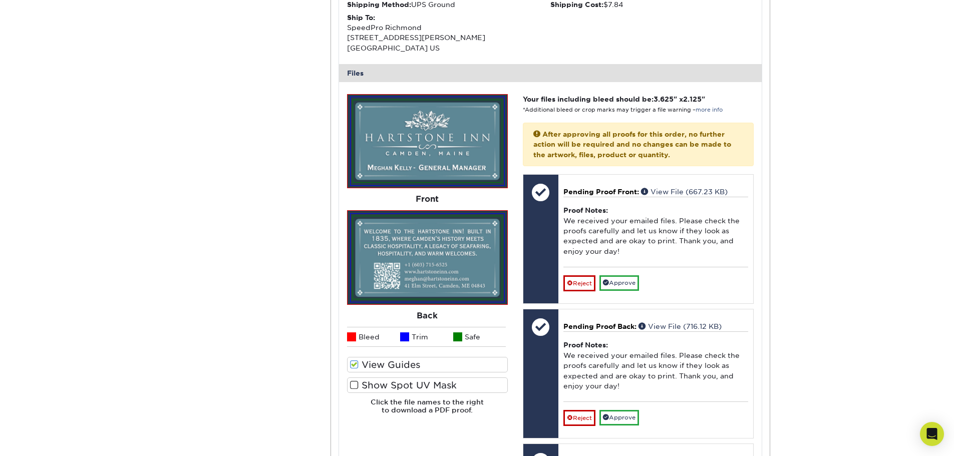
click at [423, 389] on label "Show Spot UV Mask" at bounding box center [427, 386] width 161 height 16
click at [0, 0] on input "Show Spot UV Mask" at bounding box center [0, 0] width 0 height 0
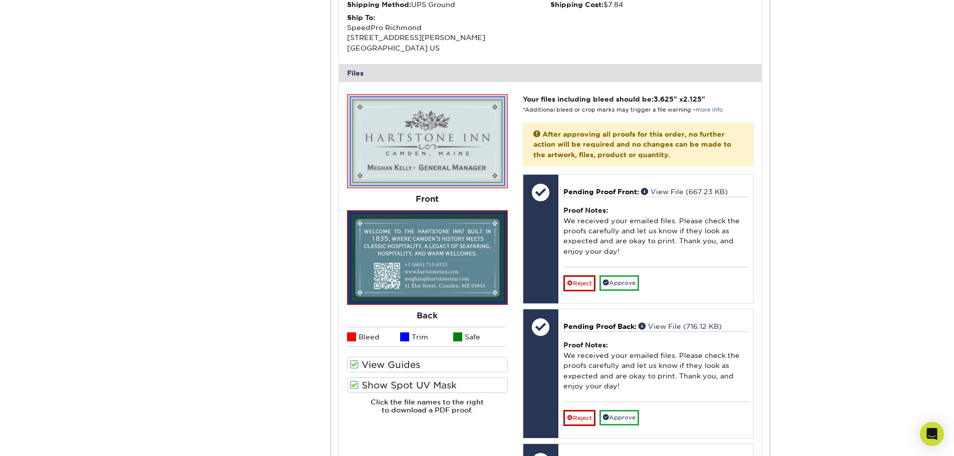
click at [423, 389] on label "Show Spot UV Mask" at bounding box center [427, 386] width 161 height 16
click at [0, 0] on input "Show Spot UV Mask" at bounding box center [0, 0] width 0 height 0
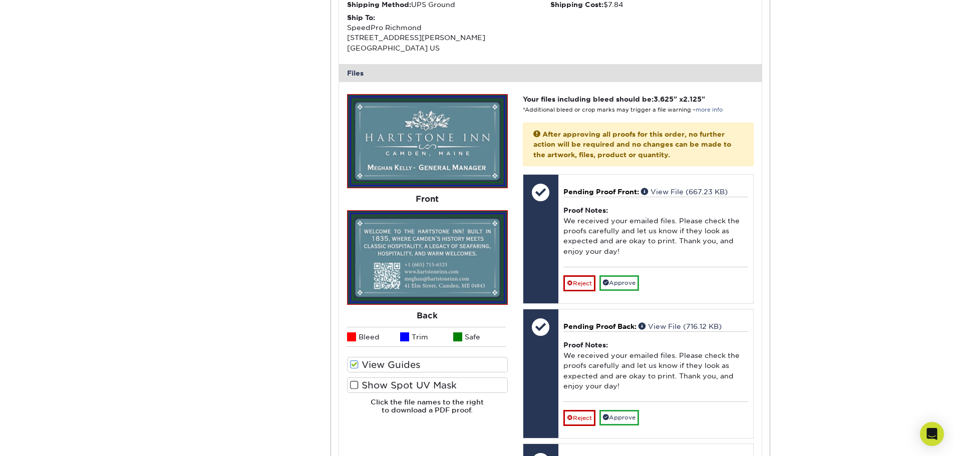
click at [423, 389] on label "Show Spot UV Mask" at bounding box center [427, 386] width 161 height 16
click at [0, 0] on input "Show Spot UV Mask" at bounding box center [0, 0] width 0 height 0
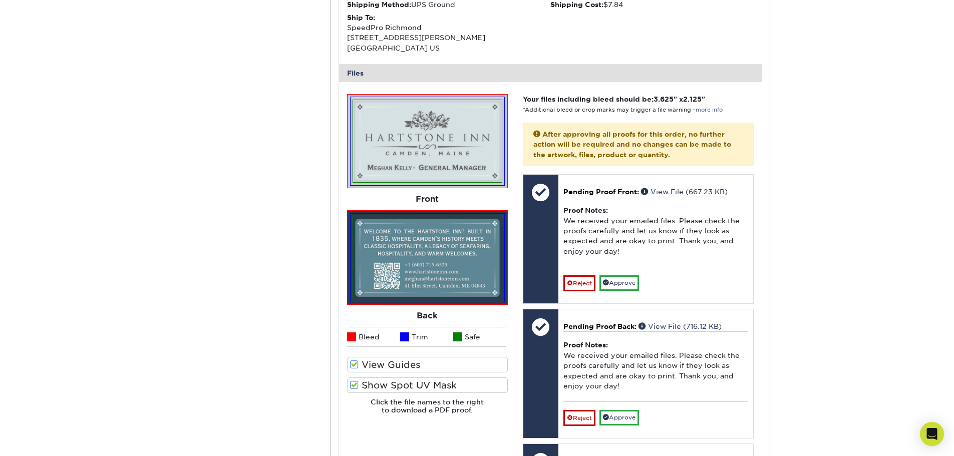
click at [423, 389] on label "Show Spot UV Mask" at bounding box center [427, 386] width 161 height 16
click at [0, 0] on input "Show Spot UV Mask" at bounding box center [0, 0] width 0 height 0
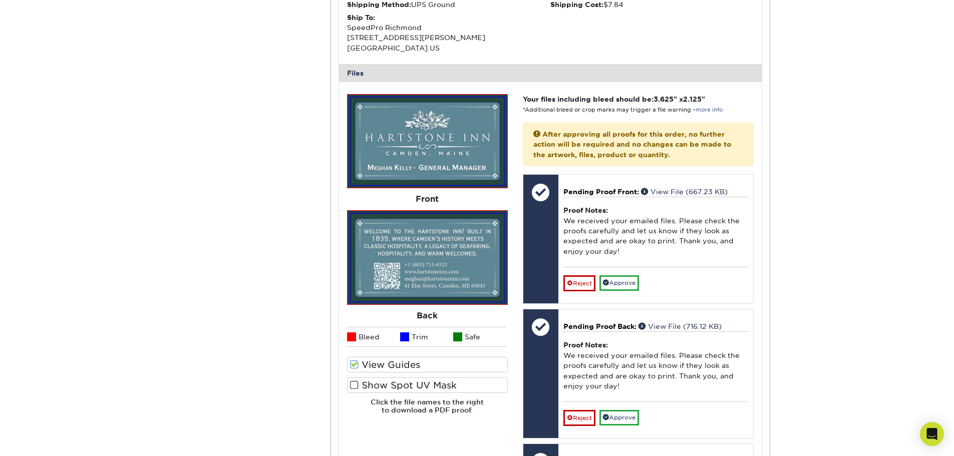
click at [423, 389] on label "Show Spot UV Mask" at bounding box center [427, 386] width 161 height 16
click at [0, 0] on input "Show Spot UV Mask" at bounding box center [0, 0] width 0 height 0
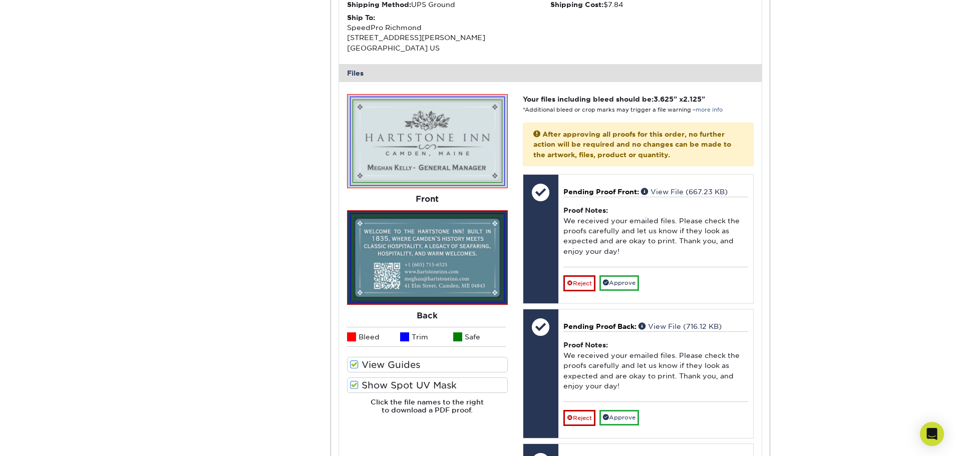
click at [423, 389] on label "Show Spot UV Mask" at bounding box center [427, 386] width 161 height 16
click at [0, 0] on input "Show Spot UV Mask" at bounding box center [0, 0] width 0 height 0
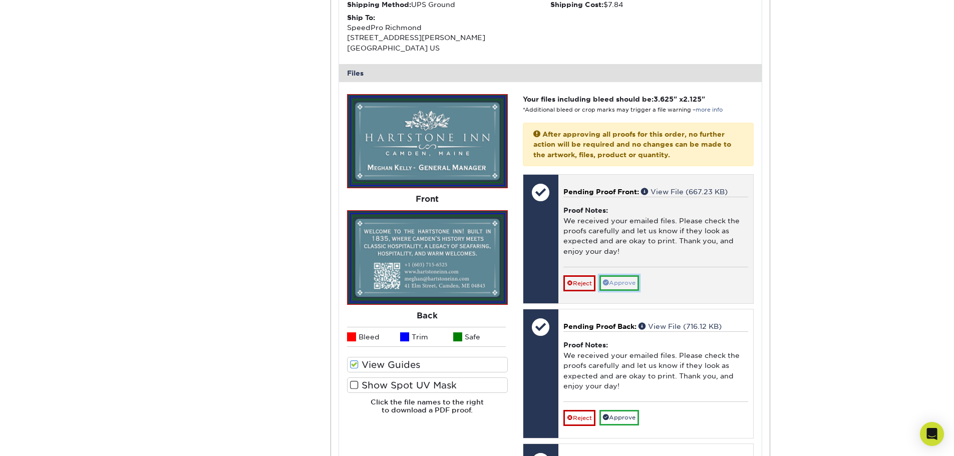
click at [612, 283] on link "Approve" at bounding box center [619, 283] width 40 height 16
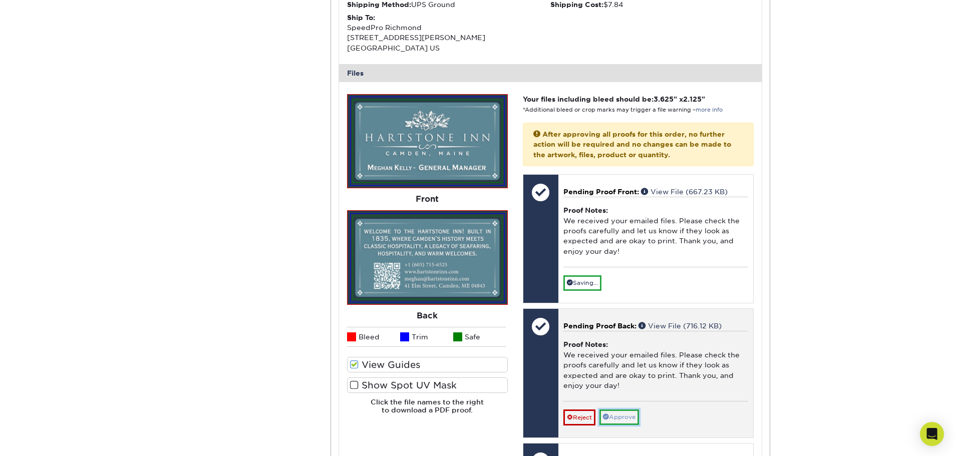
click at [615, 415] on link "Approve" at bounding box center [619, 418] width 40 height 16
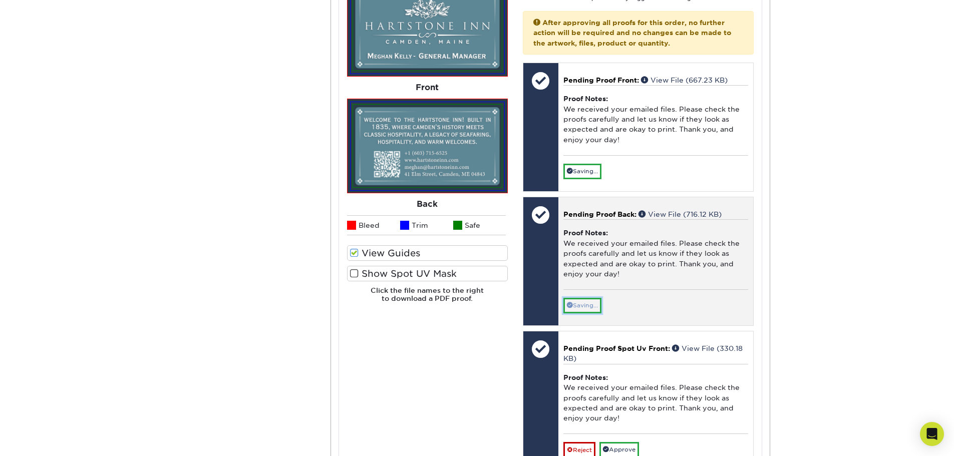
scroll to position [501, 0]
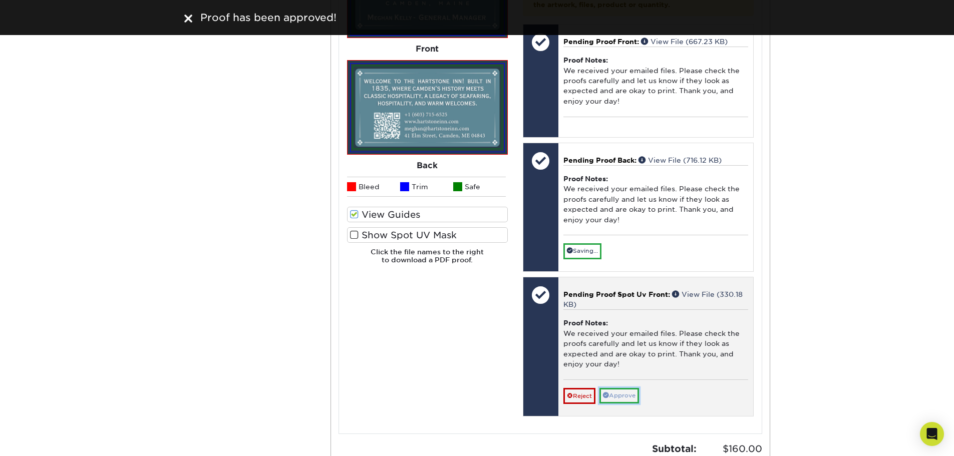
click at [624, 394] on link "Approve" at bounding box center [619, 396] width 40 height 16
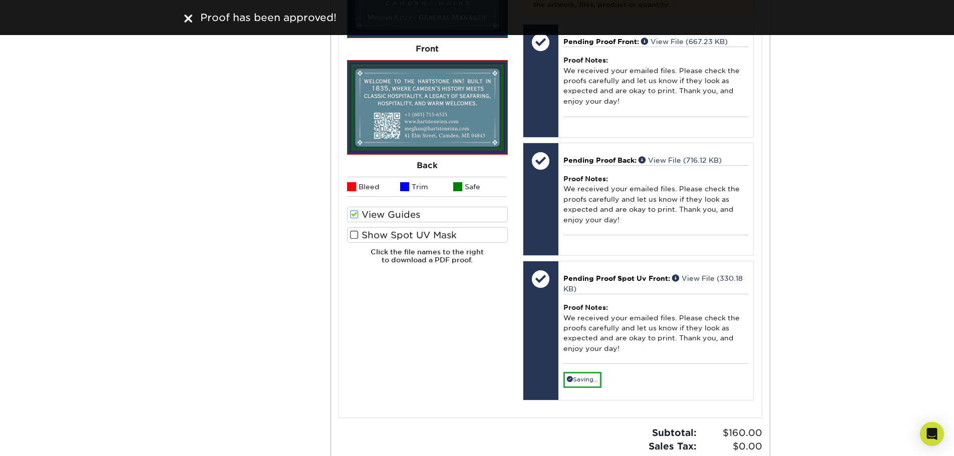
click at [374, 215] on label "View Guides" at bounding box center [427, 215] width 161 height 16
click at [0, 0] on input "View Guides" at bounding box center [0, 0] width 0 height 0
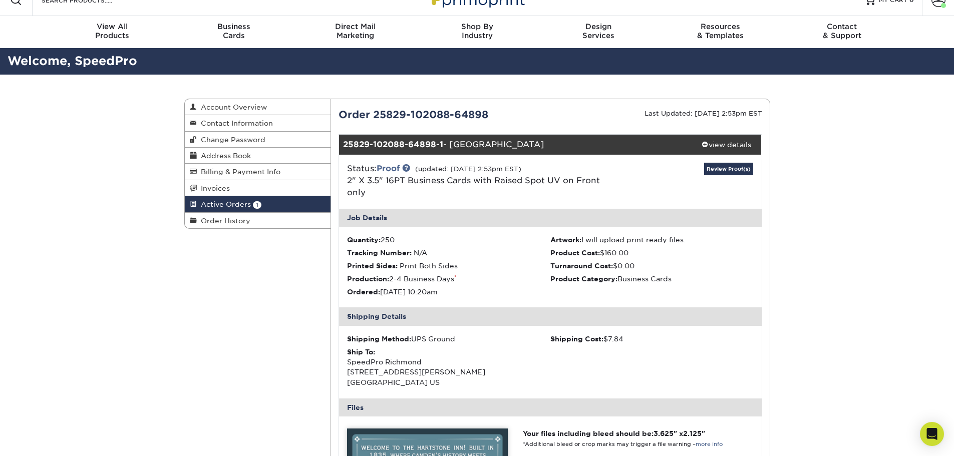
scroll to position [0, 0]
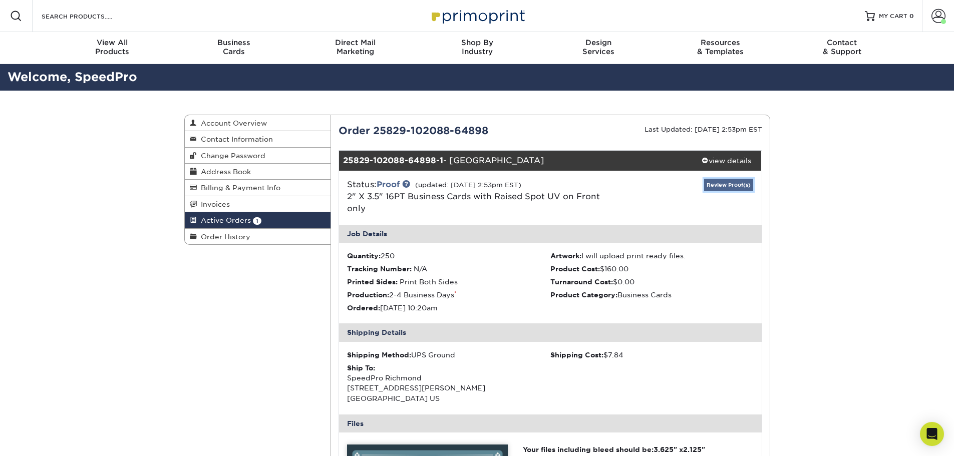
click at [712, 187] on link "Review Proof(s)" at bounding box center [728, 185] width 49 height 13
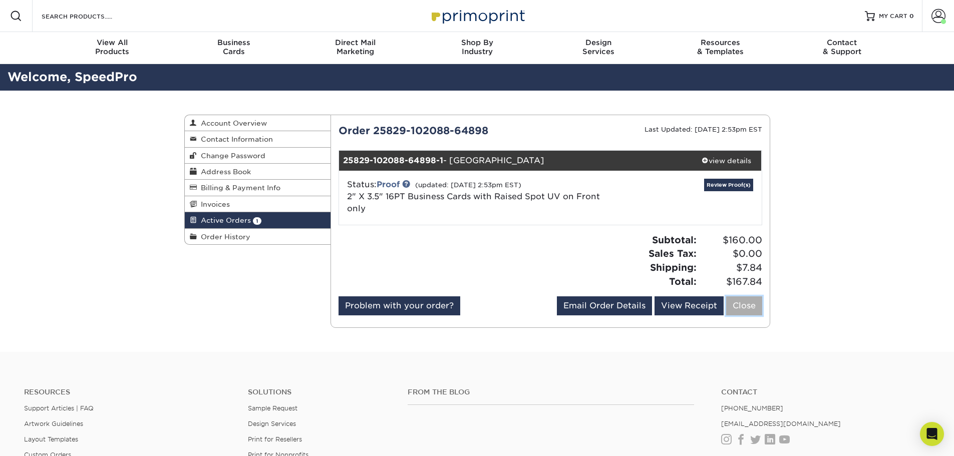
click at [744, 308] on link "Close" at bounding box center [744, 305] width 36 height 19
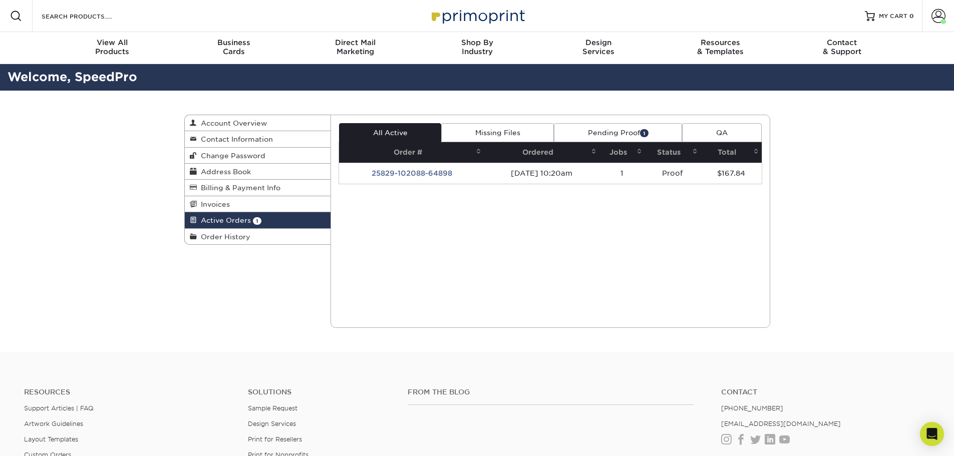
click at [563, 129] on link "Pending Proof 1" at bounding box center [618, 132] width 128 height 19
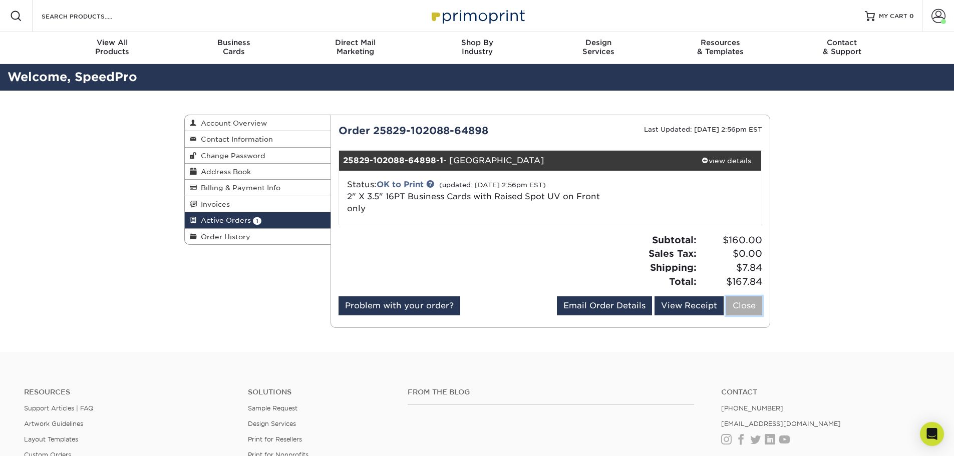
click at [739, 312] on link "Close" at bounding box center [744, 305] width 36 height 19
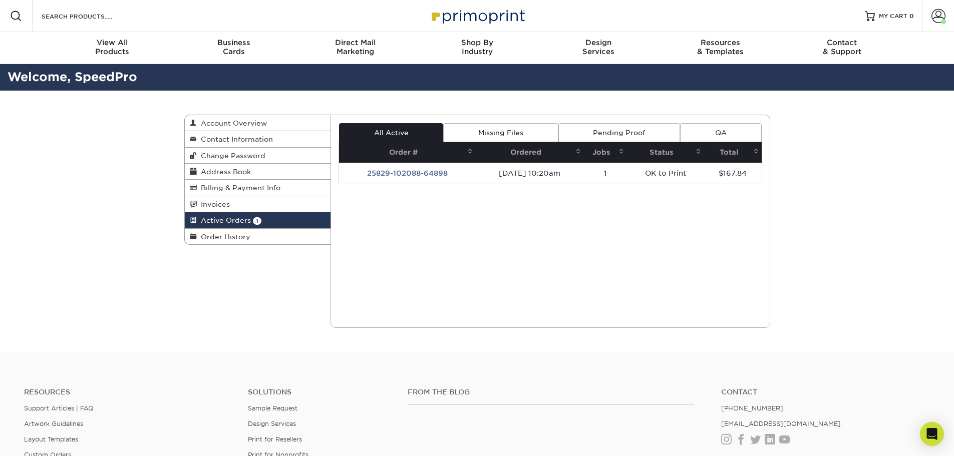
click at [516, 132] on link "Missing Files" at bounding box center [500, 132] width 115 height 19
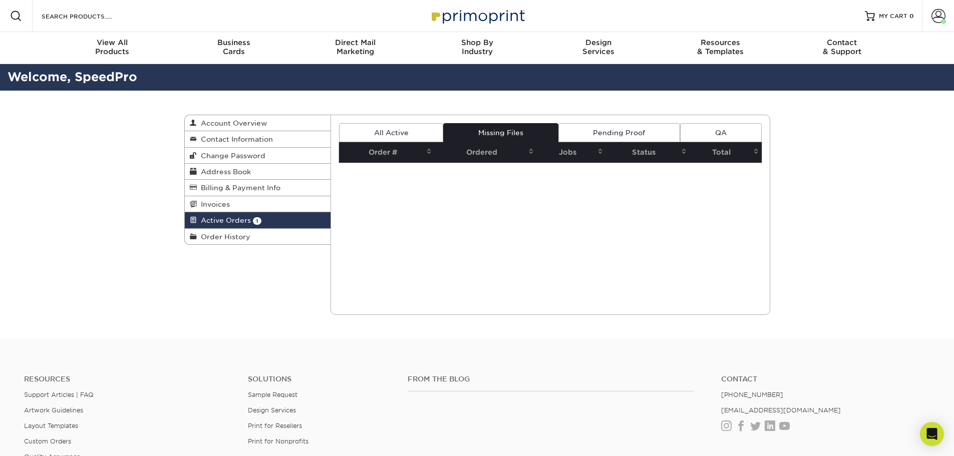
click at [408, 137] on link "All Active" at bounding box center [391, 132] width 104 height 19
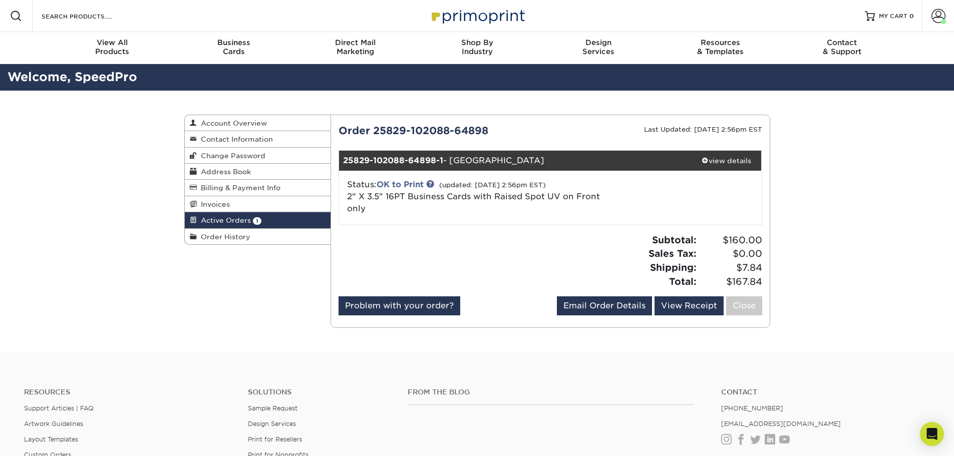
click at [266, 214] on link "Active Orders 1" at bounding box center [258, 220] width 146 height 16
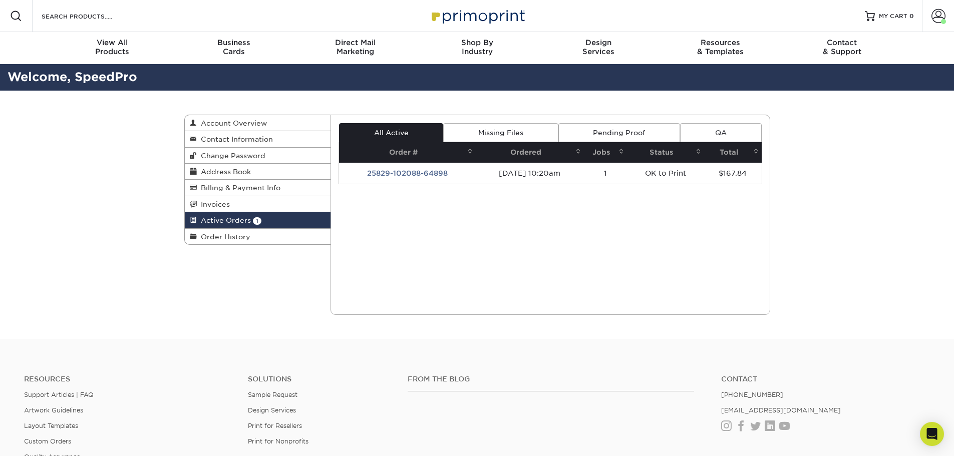
click at [703, 149] on span at bounding box center [699, 151] width 8 height 8
click at [681, 151] on th "Status" at bounding box center [665, 152] width 77 height 21
click at [519, 129] on link "Missing Files" at bounding box center [500, 132] width 115 height 19
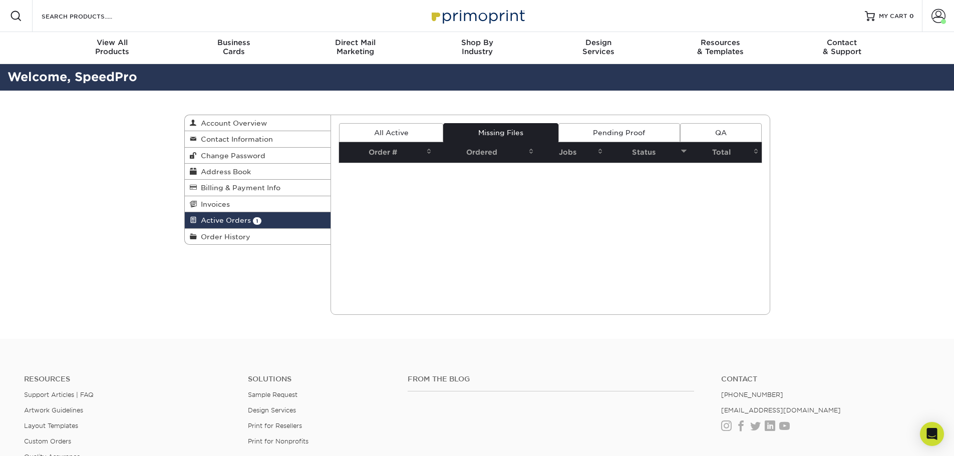
click at [609, 135] on link "Pending Proof" at bounding box center [619, 132] width 122 height 19
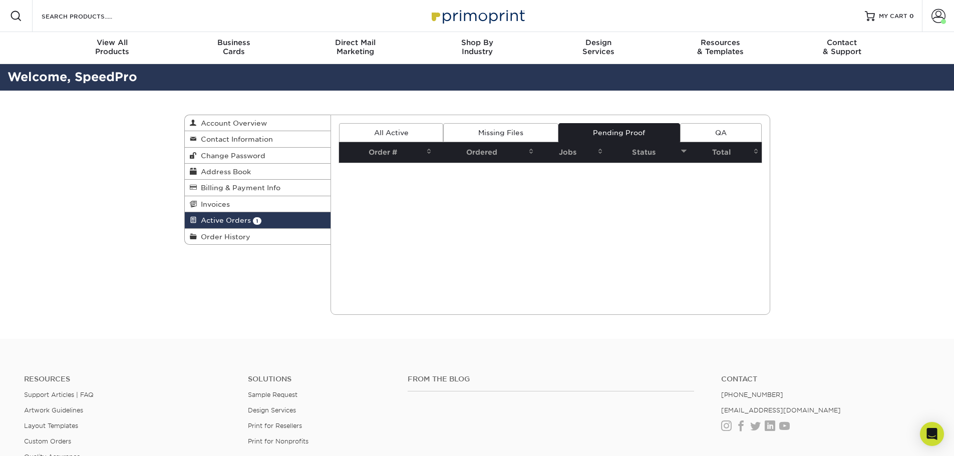
click at [401, 132] on link "All Active" at bounding box center [391, 132] width 104 height 19
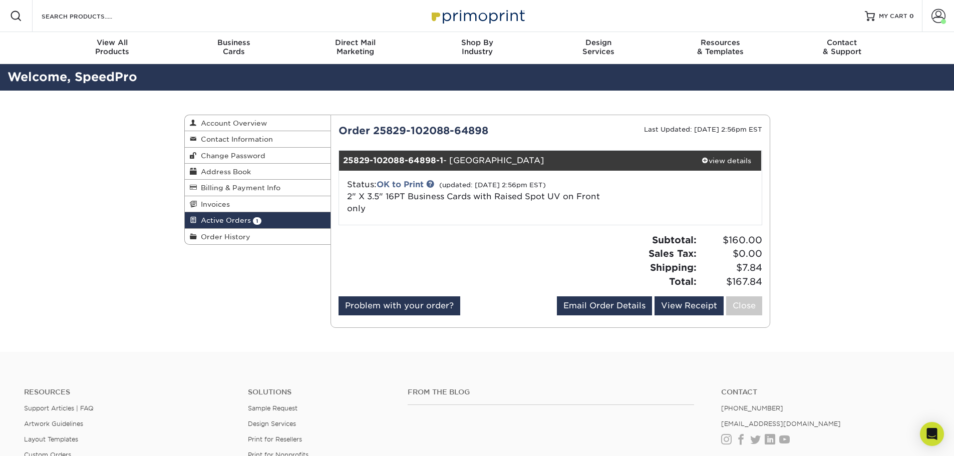
click at [764, 308] on div "Current Orders 1 Active 0 Missing Files Pending Proofs $0.00" at bounding box center [550, 221] width 439 height 196
click at [754, 306] on link "Close" at bounding box center [744, 305] width 36 height 19
